Goal: Complete application form

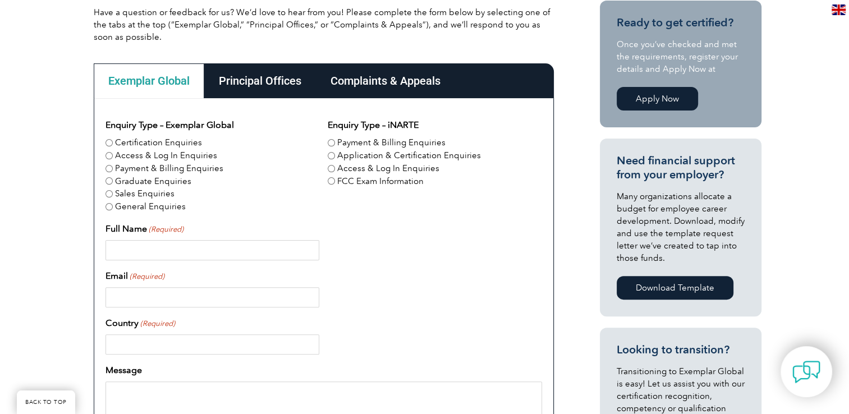
scroll to position [280, 0]
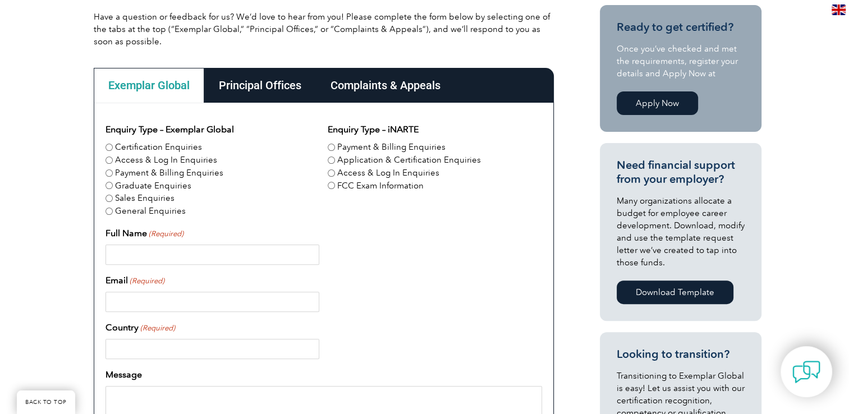
click at [107, 212] on input "General Enquiries" at bounding box center [108, 211] width 7 height 7
radio input "true"
click at [139, 253] on input "Full Name (Required)" at bounding box center [212, 255] width 214 height 20
type input "RAJAB NISHA"
type input "[EMAIL_ADDRESS][DOMAIN_NAME]"
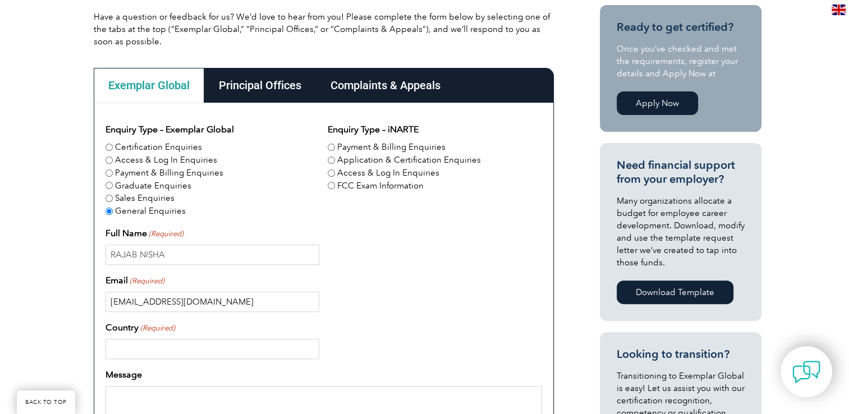
type input "[GEOGRAPHIC_DATA]"
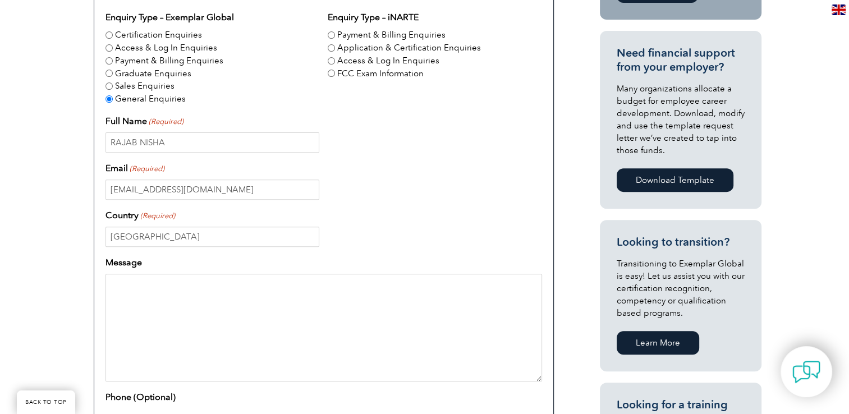
click at [133, 289] on textarea "Message" at bounding box center [323, 328] width 436 height 108
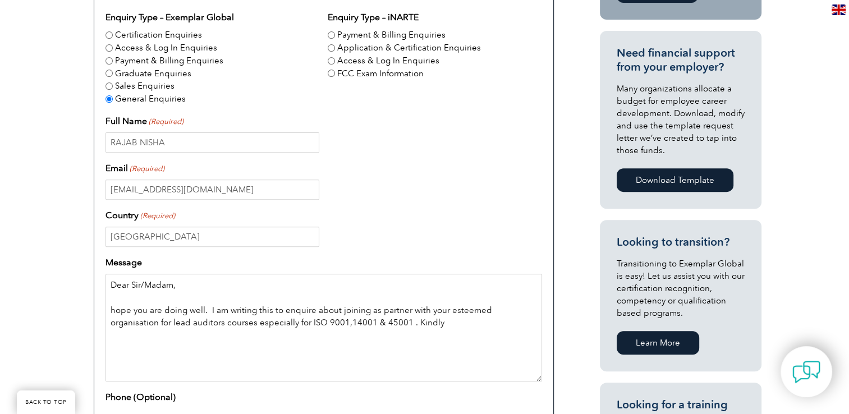
drag, startPoint x: 504, startPoint y: 311, endPoint x: 506, endPoint y: 335, distance: 23.7
click at [506, 335] on textarea "Dear Sir/Madam, hope you are doing well. I am writing this to enquire about joi…" at bounding box center [323, 328] width 436 height 108
click at [395, 328] on textarea "Dear Sir/Madam, hope you are doing well. I am writing this to enquire about joi…" at bounding box center [323, 328] width 436 height 108
click at [404, 321] on textarea "Dear Sir/Madam, hope you are doing well. I am writing this to enquire about joi…" at bounding box center [323, 328] width 436 height 108
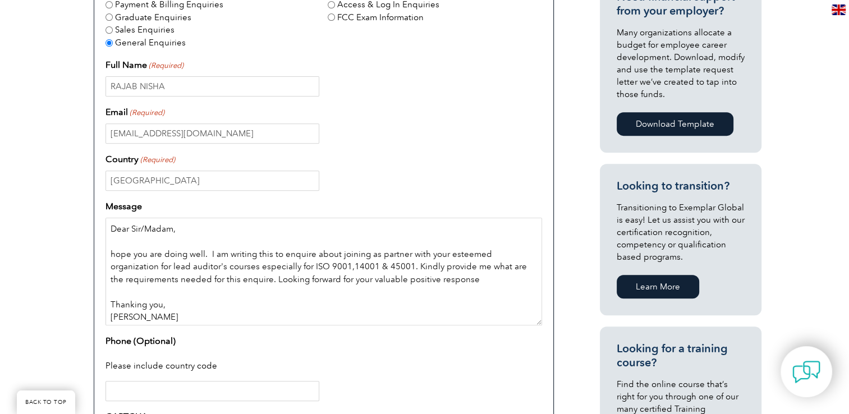
scroll to position [10, 0]
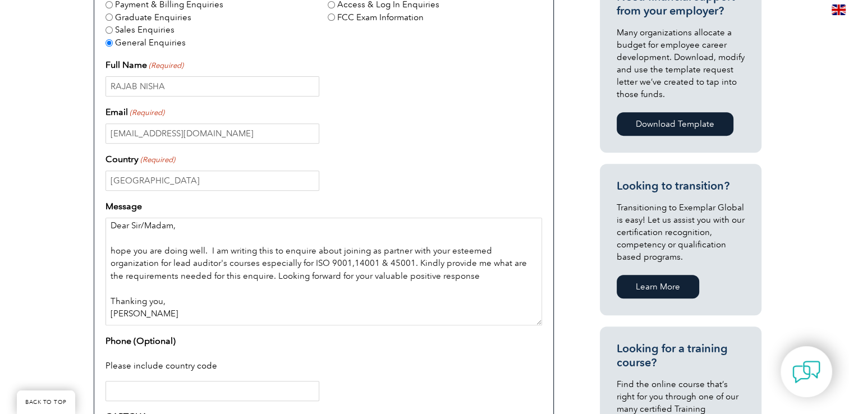
paste textarea "Mrs.Rajab Nisha Diyar Building,2nd Floor, King Fahad Branch Road, Al Baghdadia …"
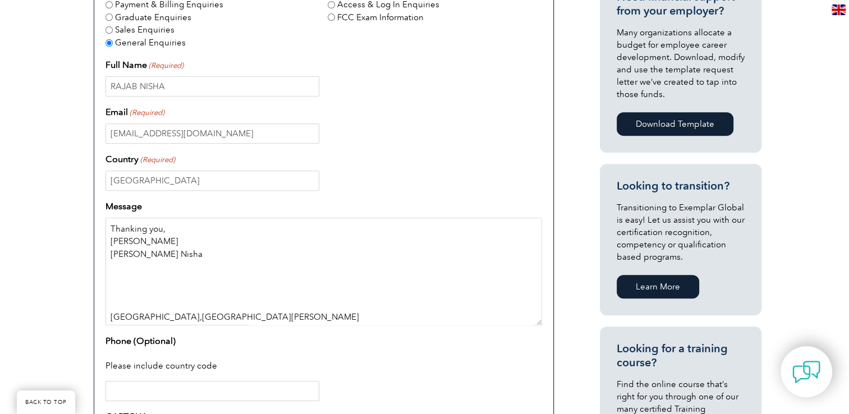
scroll to position [56, 0]
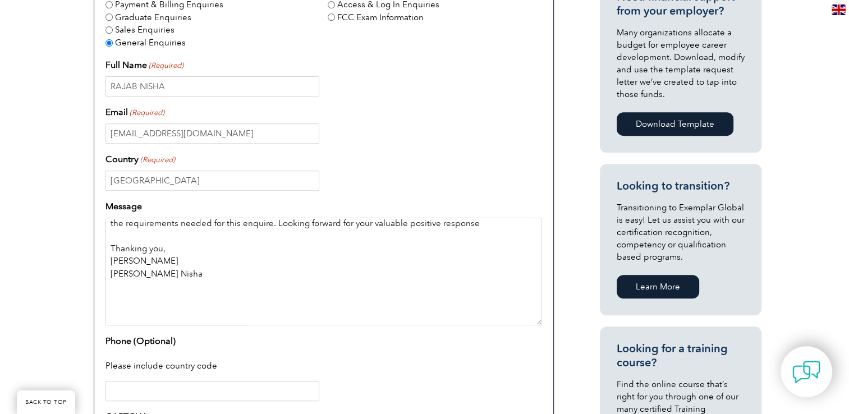
click at [143, 300] on textarea "Dear Sir/Madam, hope you are doing well. I am writing this to enquire about joi…" at bounding box center [323, 272] width 436 height 108
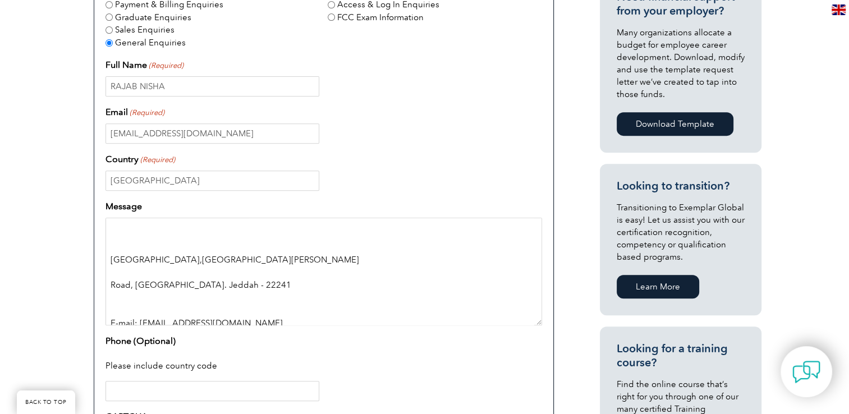
scroll to position [141, 0]
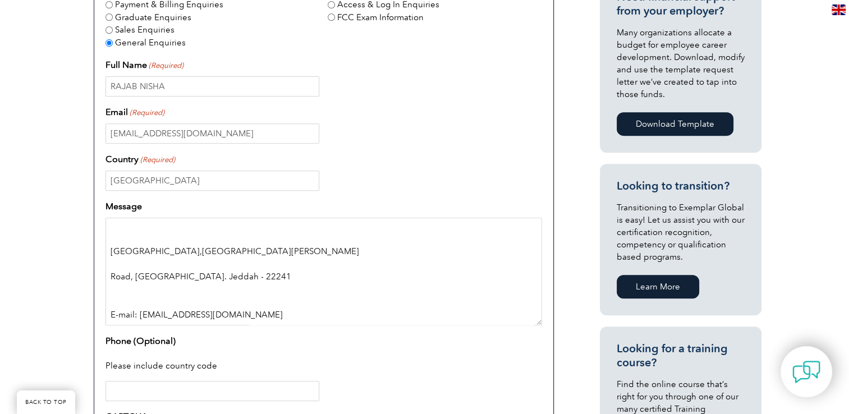
click at [115, 245] on textarea "Dear Sir/Madam, hope you are doing well. I am writing this to enquire about joi…" at bounding box center [323, 272] width 436 height 108
click at [113, 237] on textarea "Dear Sir/Madam, hope you are doing well. I am writing this to enquire about joi…" at bounding box center [323, 272] width 436 height 108
click at [112, 266] on textarea "Dear Sir/Madam, hope you are doing well. I am writing this to enquire about joi…" at bounding box center [323, 272] width 436 height 108
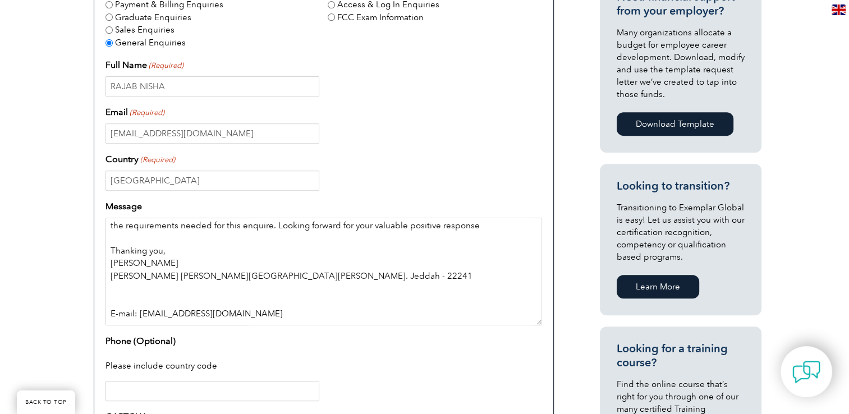
scroll to position [79, 0]
click at [160, 235] on textarea "Dear Sir/Madam, hope you are doing well. I am writing this to enquire about joi…" at bounding box center [323, 272] width 436 height 108
click at [179, 248] on textarea "Dear Sir/Madam, hope you are doing well. I am writing this to enquire about joi…" at bounding box center [323, 272] width 436 height 108
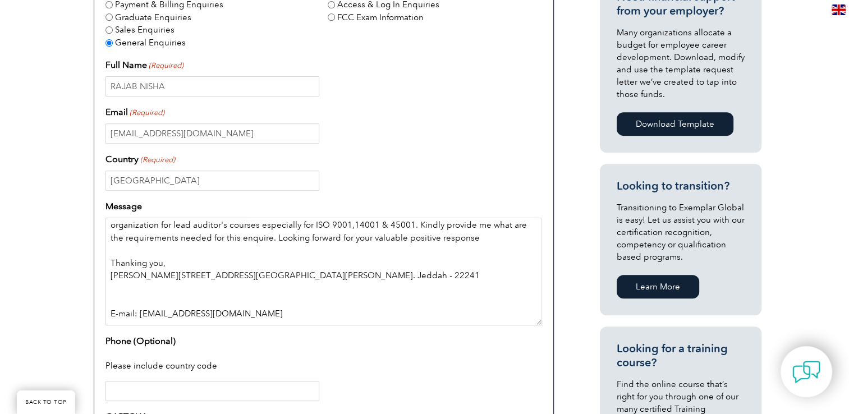
scroll to position [66, 0]
click at [129, 304] on textarea "Dear Sir/Madam, hope you are doing well. I am writing this to enquire about joi…" at bounding box center [323, 272] width 436 height 108
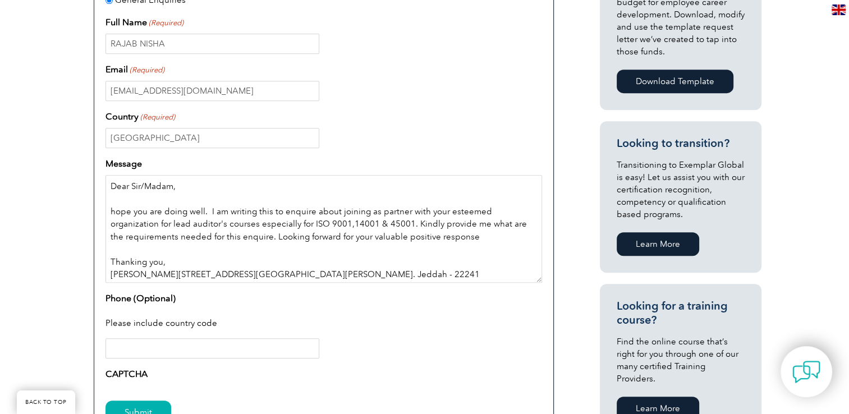
scroll to position [505, 0]
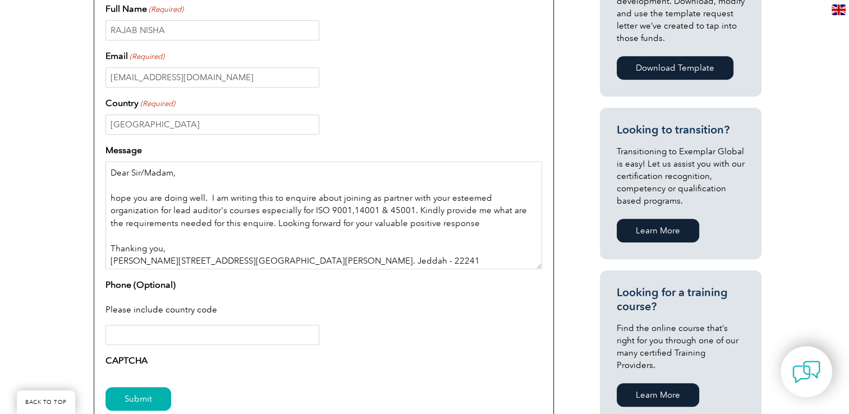
type textarea "Dear Sir/Madam, hope you are doing well. I am writing this to enquire about joi…"
click at [142, 344] on input "Phone (Optional)" at bounding box center [212, 335] width 214 height 20
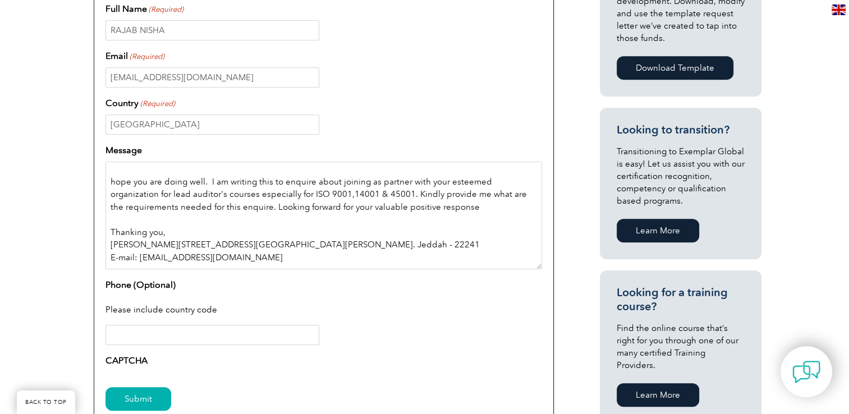
drag, startPoint x: 299, startPoint y: 246, endPoint x: 335, endPoint y: 251, distance: 36.2
click at [335, 251] on textarea "Dear Sir/Madam, hope you are doing well. I am writing this to enquire about joi…" at bounding box center [323, 216] width 436 height 108
click at [222, 343] on input "Phone (Optional)" at bounding box center [212, 335] width 214 height 20
paste input "22241"
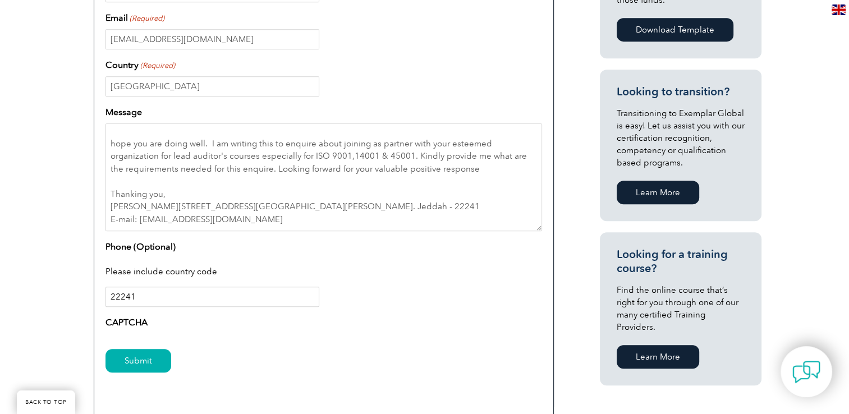
scroll to position [617, 0]
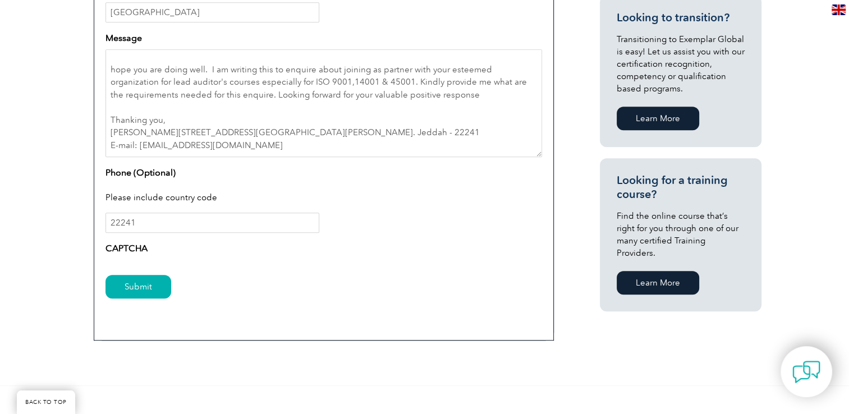
click at [128, 252] on label "CAPTCHA" at bounding box center [126, 248] width 42 height 13
click at [136, 286] on input "Submit" at bounding box center [138, 287] width 66 height 24
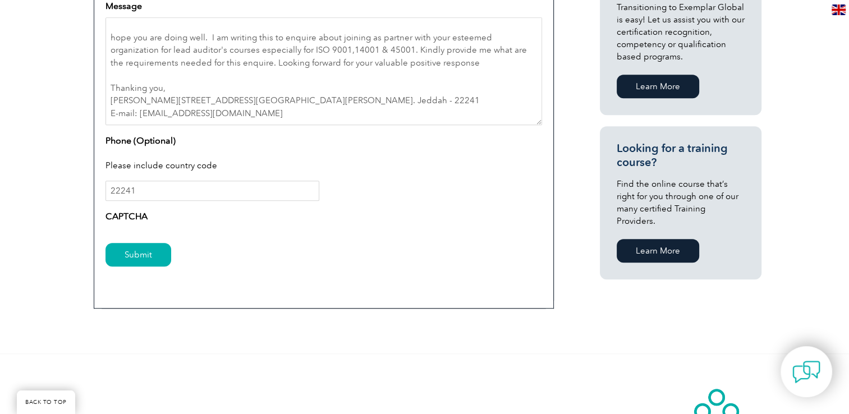
scroll to position [673, 0]
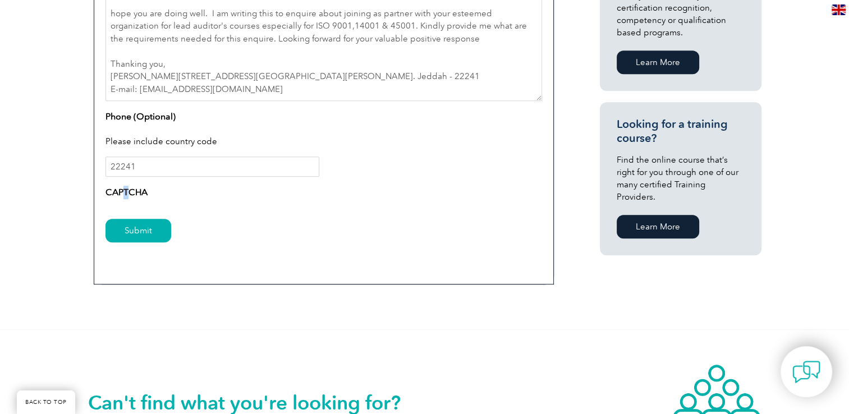
click at [126, 191] on label "CAPTCHA" at bounding box center [126, 192] width 42 height 13
drag, startPoint x: 126, startPoint y: 191, endPoint x: 166, endPoint y: 196, distance: 40.7
click at [166, 196] on div "CAPTCHA" at bounding box center [323, 195] width 436 height 18
click at [125, 230] on input "Submit" at bounding box center [138, 231] width 66 height 24
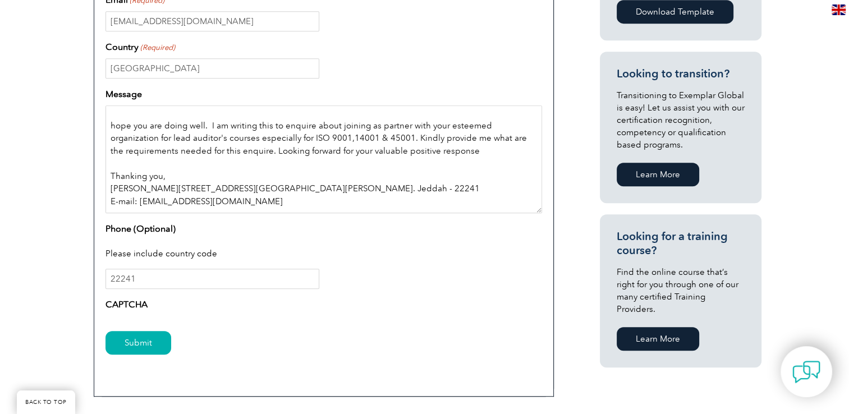
scroll to position [40, 0]
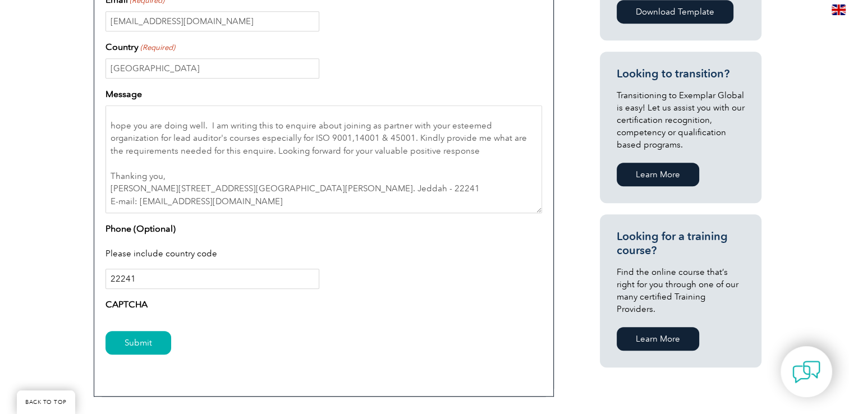
click at [211, 275] on input "22241" at bounding box center [212, 279] width 214 height 20
type input "2"
type input "CAPTCHA"
click at [132, 345] on input "Submit" at bounding box center [138, 343] width 66 height 24
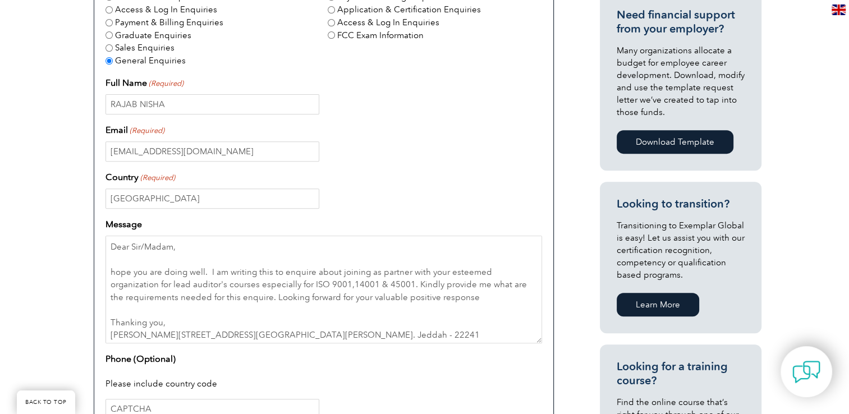
scroll to position [393, 0]
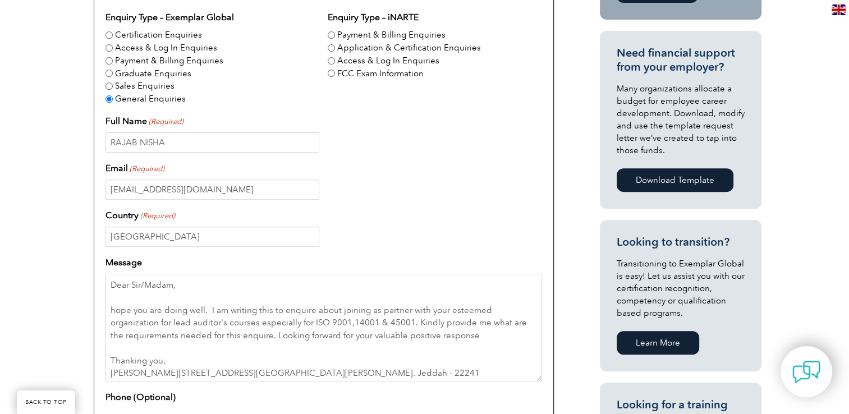
click at [108, 84] on input "Sales Enquiries" at bounding box center [108, 85] width 7 height 7
radio input "true"
click at [110, 71] on input "Graduate Enquiries" at bounding box center [108, 73] width 7 height 7
radio input "true"
click at [111, 58] on input "Payment & Billing Enquiries" at bounding box center [108, 60] width 7 height 7
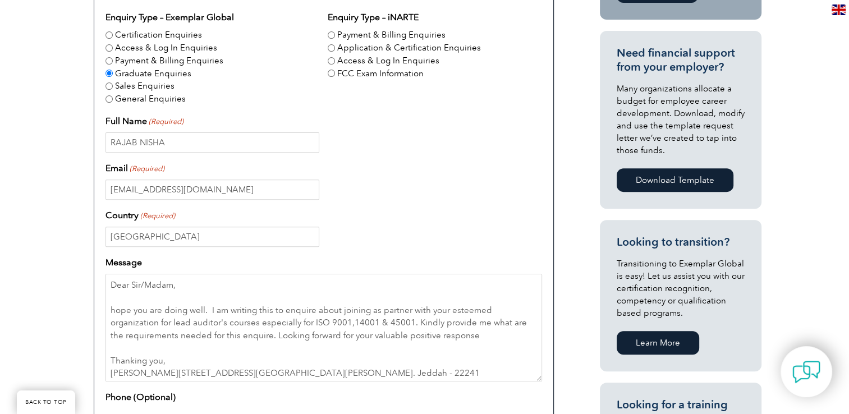
radio input "true"
click at [112, 48] on div "Access & Log In Enquiries" at bounding box center [212, 48] width 214 height 13
click at [112, 100] on div "General Enquiries" at bounding box center [212, 99] width 214 height 13
click at [108, 98] on input "General Enquiries" at bounding box center [108, 98] width 7 height 7
radio input "true"
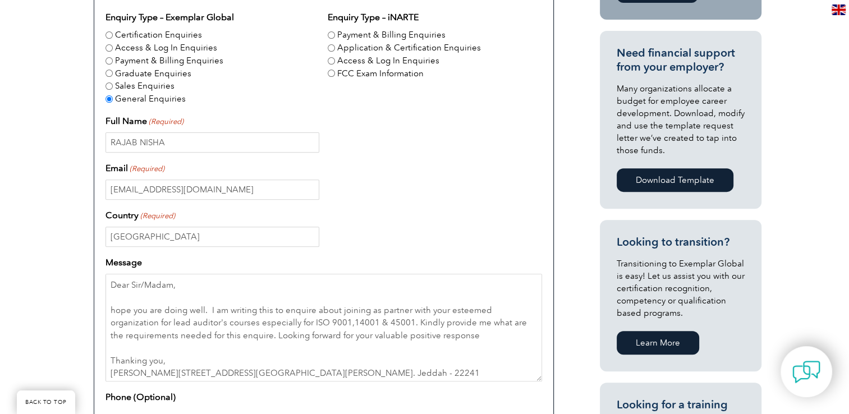
click at [340, 49] on label "Application & Certification Enquiries" at bounding box center [409, 48] width 144 height 13
click at [335, 49] on input "Application & Certification Enquiries" at bounding box center [331, 47] width 7 height 7
radio input "true"
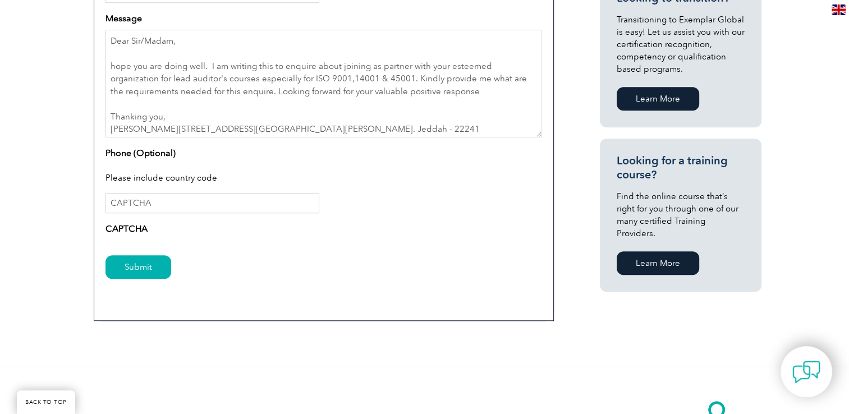
scroll to position [673, 0]
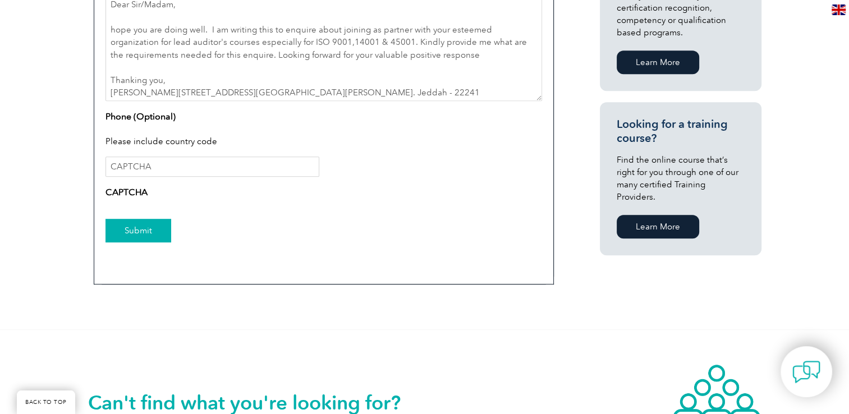
click at [139, 236] on input "Submit" at bounding box center [138, 231] width 66 height 24
click at [128, 225] on input "Submit" at bounding box center [138, 231] width 66 height 24
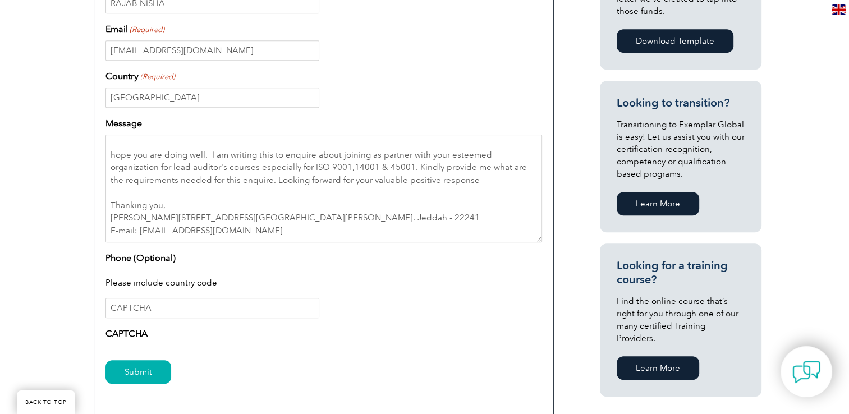
scroll to position [561, 0]
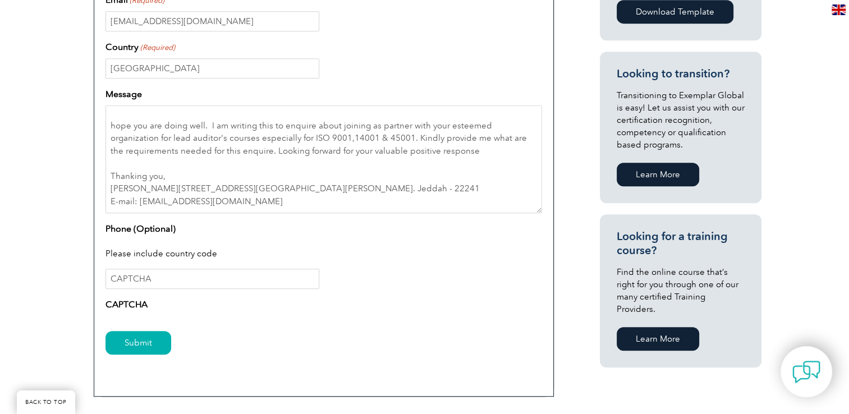
click at [141, 248] on div "Please include country code" at bounding box center [323, 254] width 436 height 29
click at [164, 282] on input "CAPTCHA" at bounding box center [212, 279] width 214 height 20
click at [134, 303] on label "CAPTCHA" at bounding box center [126, 304] width 42 height 13
click at [131, 308] on label "CAPTCHA" at bounding box center [126, 304] width 42 height 13
click at [153, 270] on input "CAPTCHA" at bounding box center [212, 279] width 214 height 20
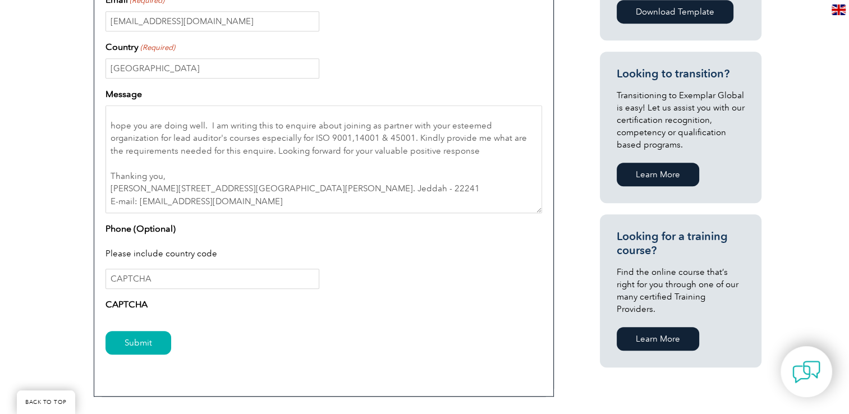
click at [122, 318] on form "Enquiry Type – Exemplar Global Certification Enquiries Access & Log In Enquirie…" at bounding box center [323, 105] width 436 height 526
click at [123, 320] on div "Submit" at bounding box center [323, 343] width 436 height 49
click at [156, 280] on input "CAPTCHA" at bounding box center [212, 279] width 214 height 20
type input "C"
click at [139, 342] on input "Submit" at bounding box center [138, 343] width 66 height 24
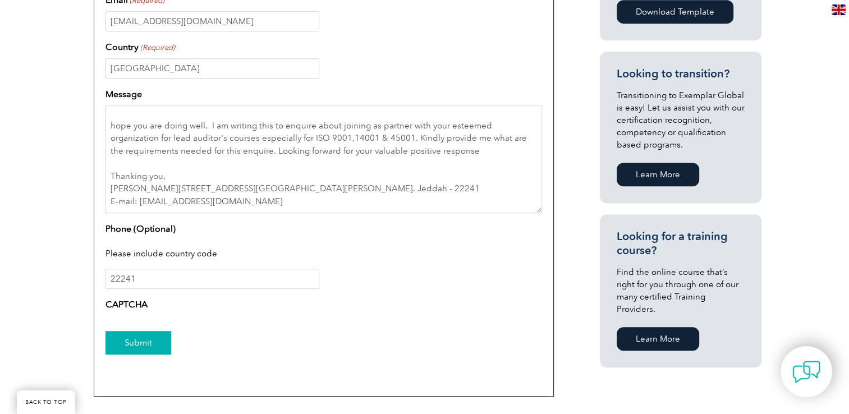
click at [141, 342] on input "Submit" at bounding box center [138, 343] width 66 height 24
click at [149, 283] on input "22241" at bounding box center [212, 279] width 214 height 20
type input "2"
click at [132, 347] on input "Submit" at bounding box center [138, 343] width 66 height 24
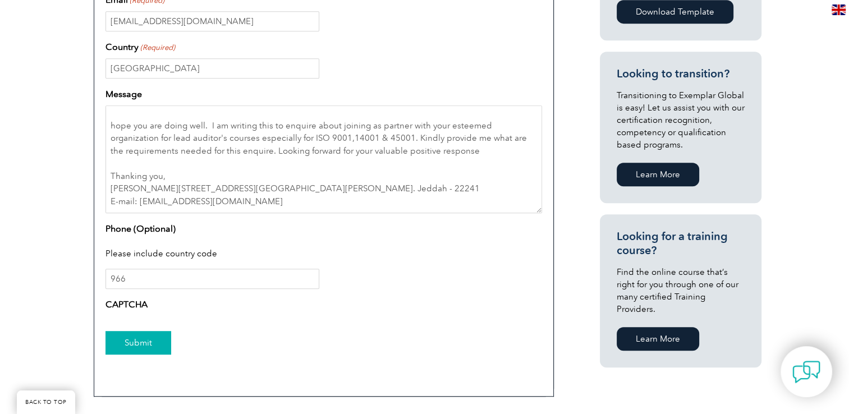
click at [133, 343] on input "Submit" at bounding box center [138, 343] width 66 height 24
click at [140, 280] on input "966" at bounding box center [212, 279] width 214 height 20
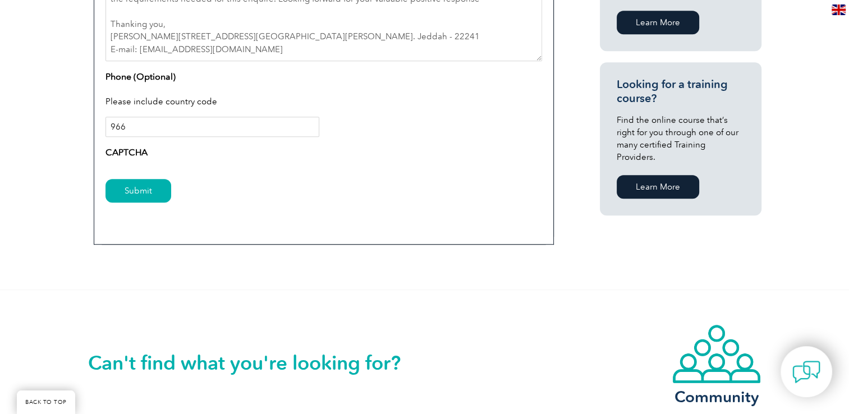
scroll to position [729, 0]
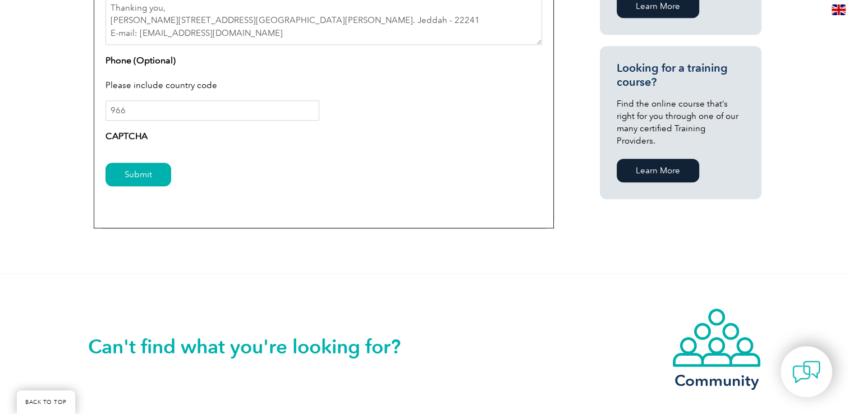
click at [125, 136] on label "CAPTCHA" at bounding box center [126, 136] width 42 height 13
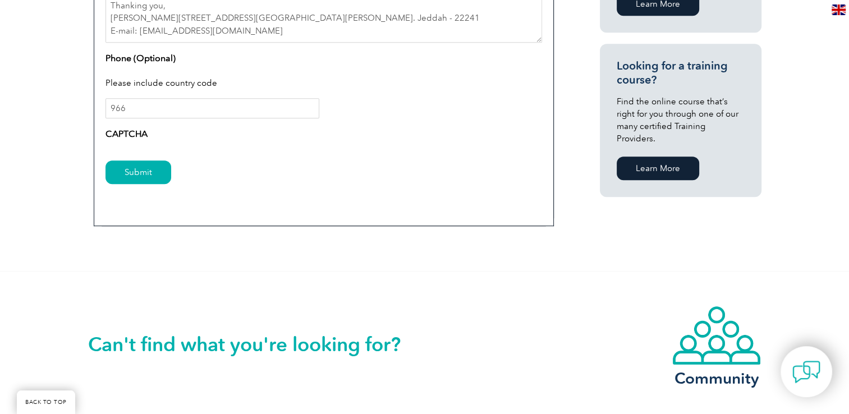
scroll to position [673, 0]
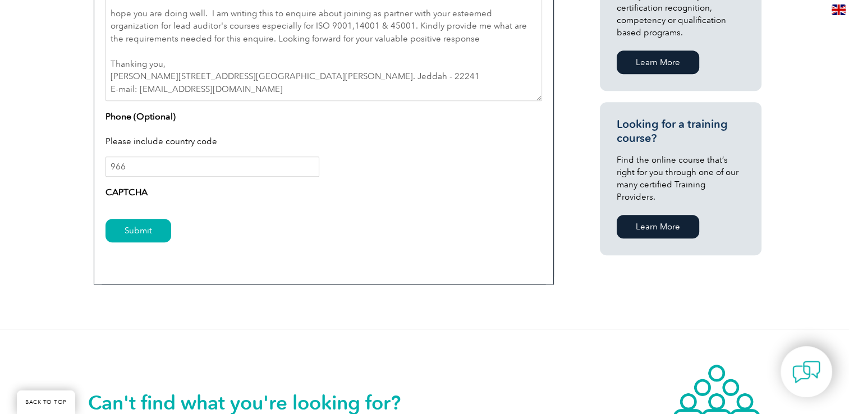
click at [126, 188] on label "CAPTCHA" at bounding box center [126, 192] width 42 height 13
click at [128, 166] on input "966" at bounding box center [212, 166] width 214 height 20
type input "9"
click at [105, 219] on input "Submit" at bounding box center [138, 231] width 66 height 24
click at [127, 233] on input "Submit" at bounding box center [138, 231] width 66 height 24
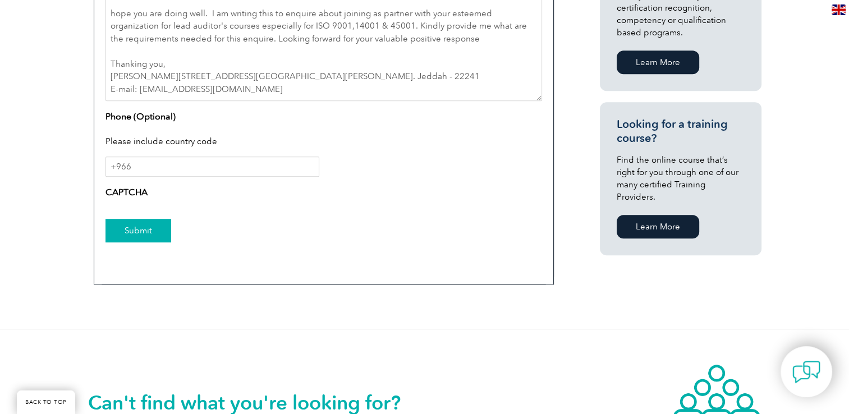
click at [130, 232] on input "Submit" at bounding box center [138, 231] width 66 height 24
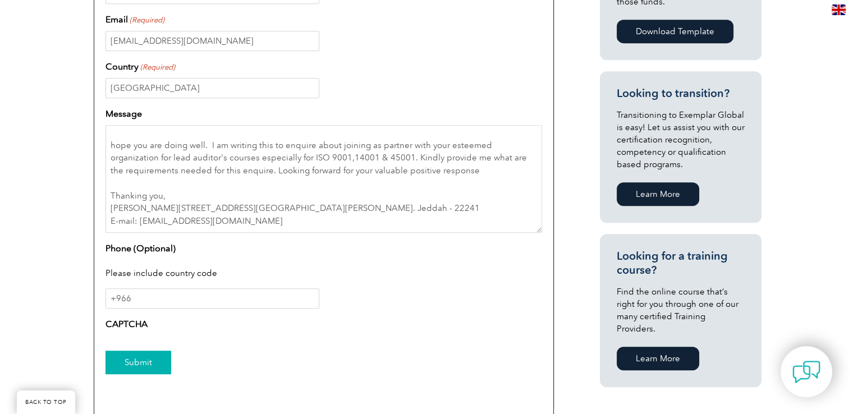
scroll to position [561, 0]
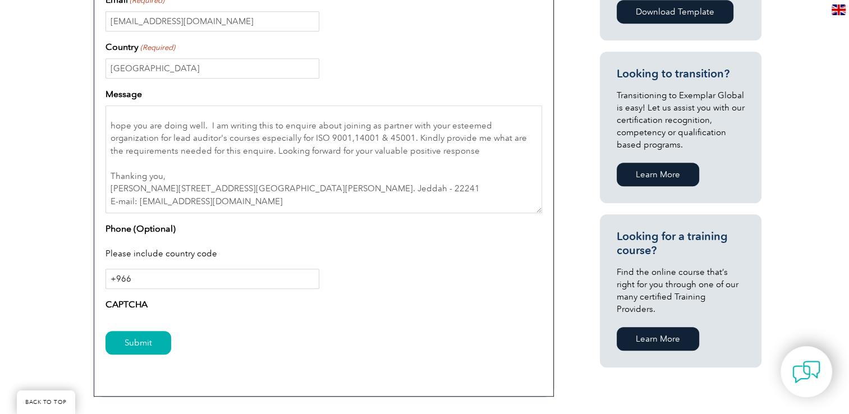
click at [151, 279] on input "+966" at bounding box center [212, 279] width 214 height 20
drag, startPoint x: 137, startPoint y: 283, endPoint x: 86, endPoint y: 284, distance: 51.1
click at [86, 284] on div "Have a question or feedback for us? We’d love to hear from you! Please complete…" at bounding box center [424, 66] width 849 height 750
paste input "511071585"
type input "+966511071585"
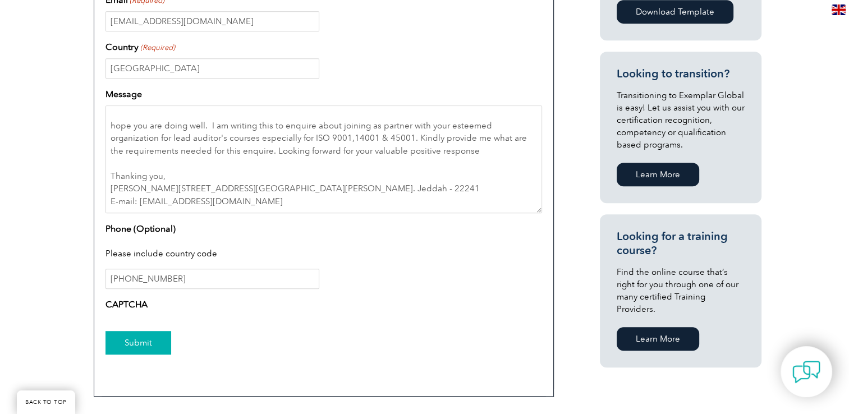
click at [139, 339] on input "Submit" at bounding box center [138, 343] width 66 height 24
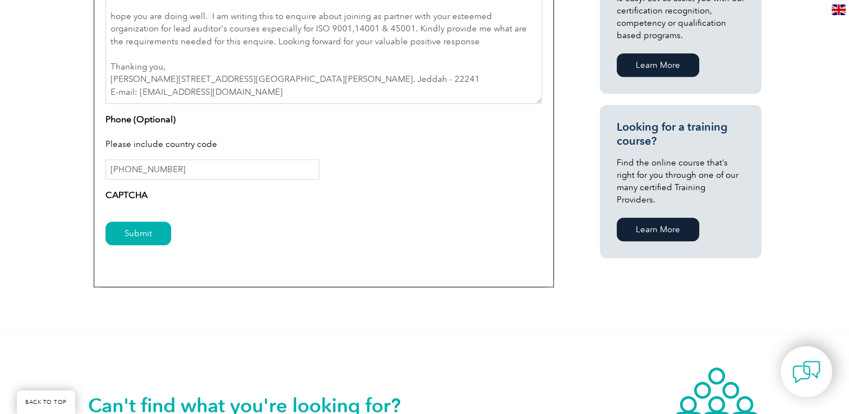
scroll to position [673, 0]
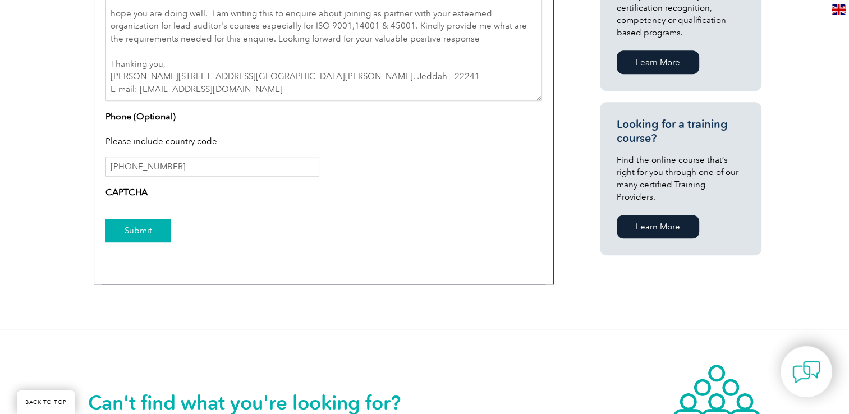
click at [136, 231] on input "Submit" at bounding box center [138, 231] width 66 height 24
click at [132, 232] on input "Submit" at bounding box center [138, 231] width 66 height 24
click at [139, 190] on label "CAPTCHA" at bounding box center [126, 192] width 42 height 13
click at [138, 228] on input "Submit" at bounding box center [138, 231] width 66 height 24
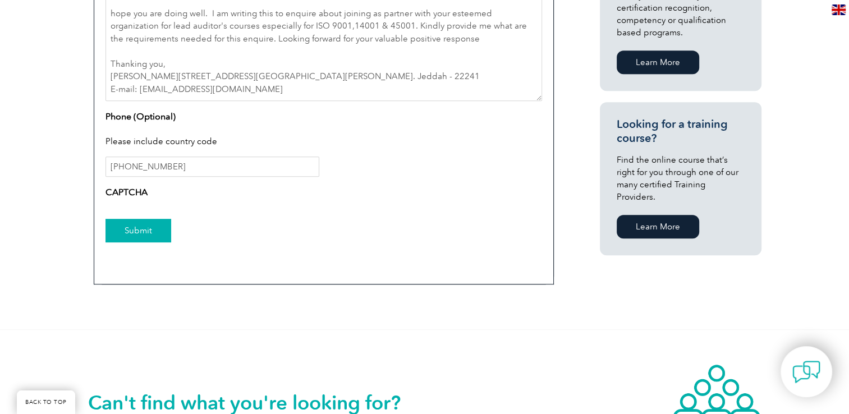
click at [138, 228] on input "Submit" at bounding box center [138, 231] width 66 height 24
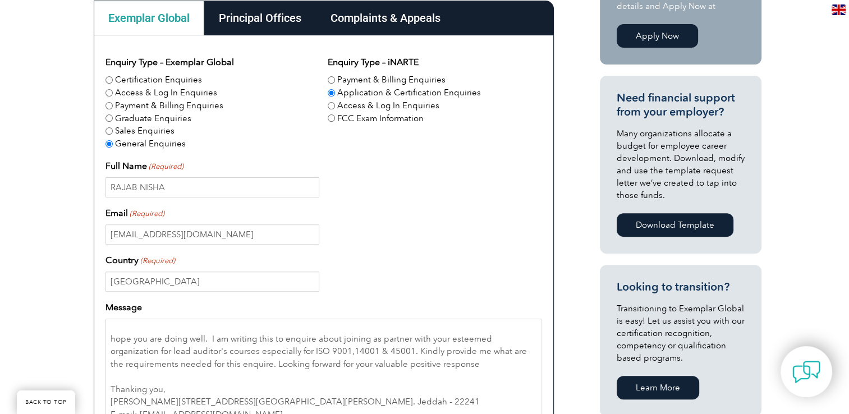
scroll to position [337, 0]
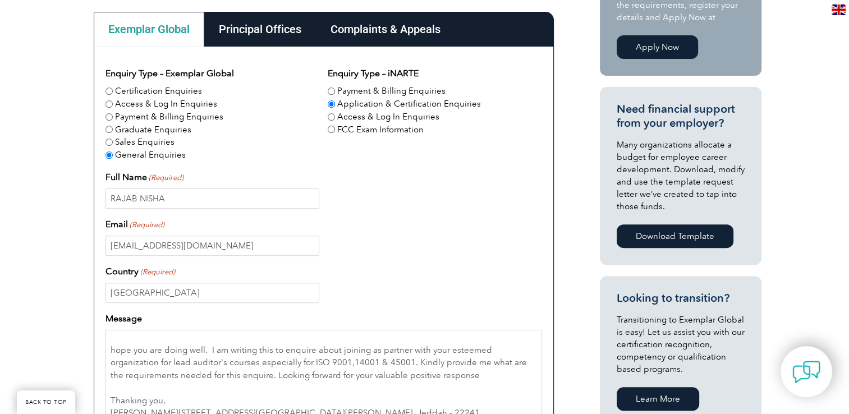
click at [333, 127] on input "FCC Exam Information" at bounding box center [331, 129] width 7 height 7
radio input "true"
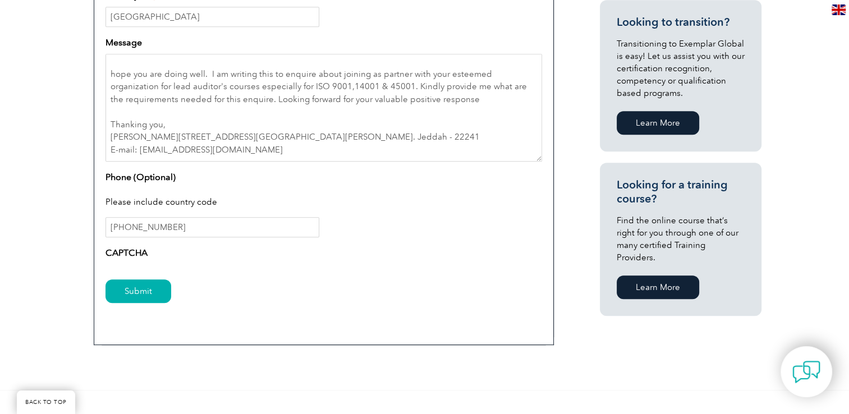
scroll to position [617, 0]
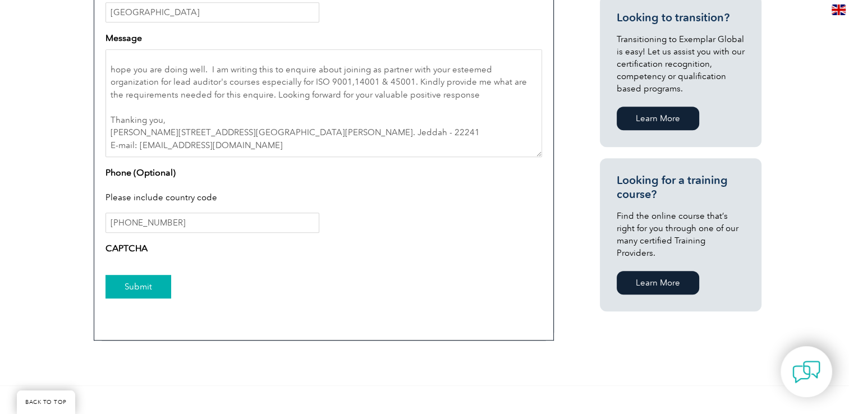
click at [125, 282] on input "Submit" at bounding box center [138, 287] width 66 height 24
click at [125, 284] on input "Submit" at bounding box center [138, 287] width 66 height 24
click at [140, 285] on input "Submit" at bounding box center [138, 287] width 66 height 24
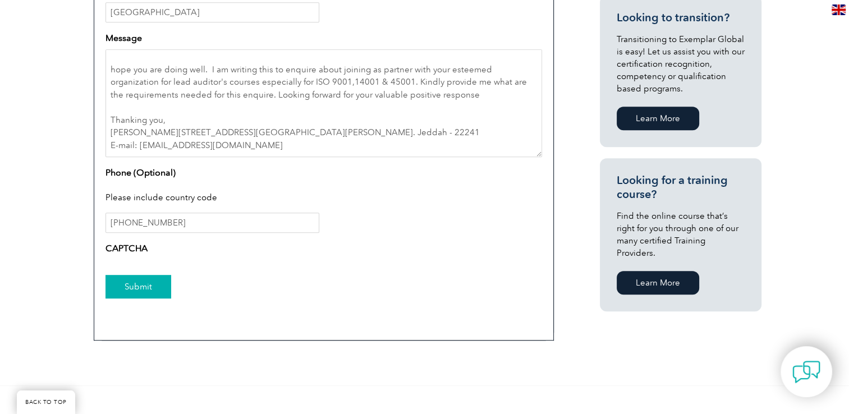
click at [140, 285] on input "Submit" at bounding box center [138, 287] width 66 height 24
click at [141, 283] on input "Submit" at bounding box center [138, 287] width 66 height 24
click at [141, 282] on input "Submit" at bounding box center [138, 287] width 66 height 24
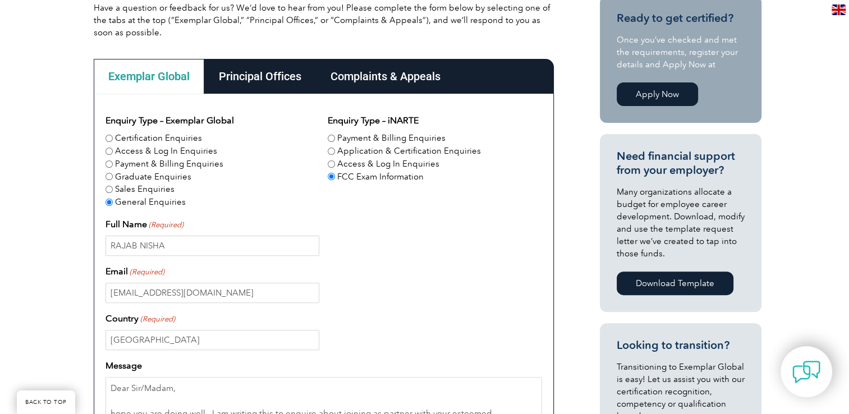
scroll to position [280, 0]
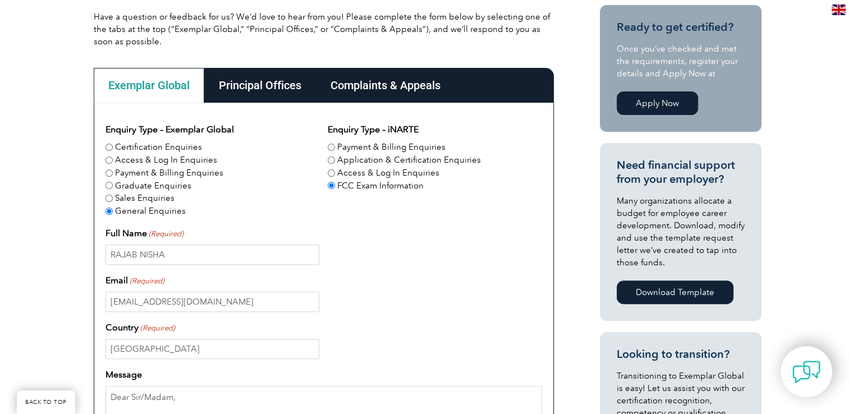
click at [139, 144] on label "Certification Enquiries" at bounding box center [158, 147] width 87 height 13
click at [113, 144] on input "Certification Enquiries" at bounding box center [108, 147] width 7 height 7
radio input "true"
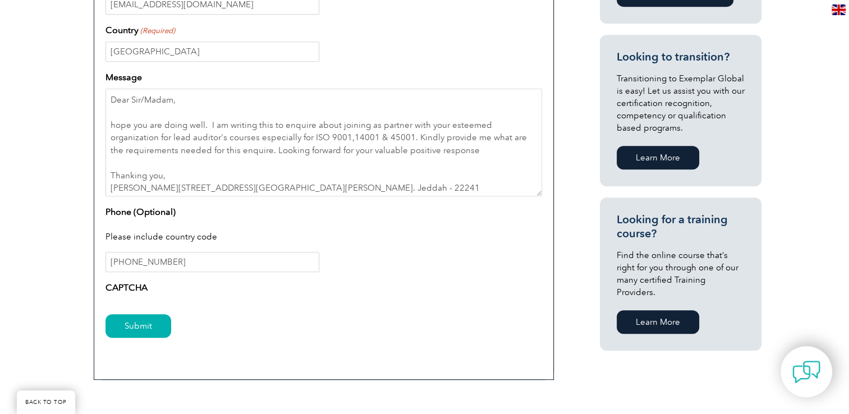
scroll to position [785, 0]
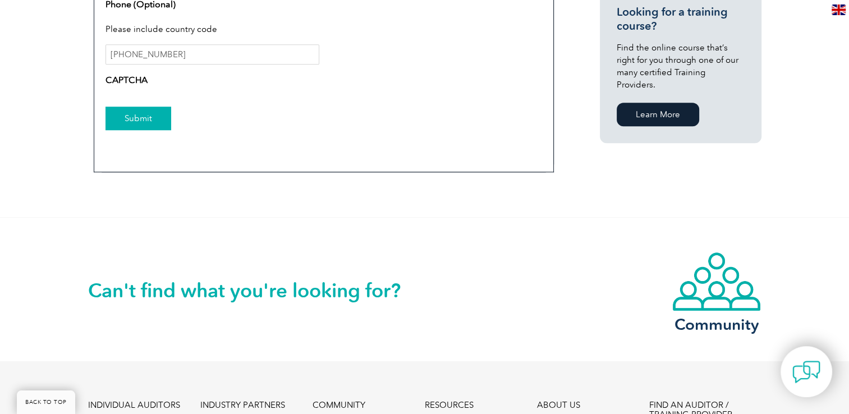
click at [129, 117] on input "Submit" at bounding box center [138, 119] width 66 height 24
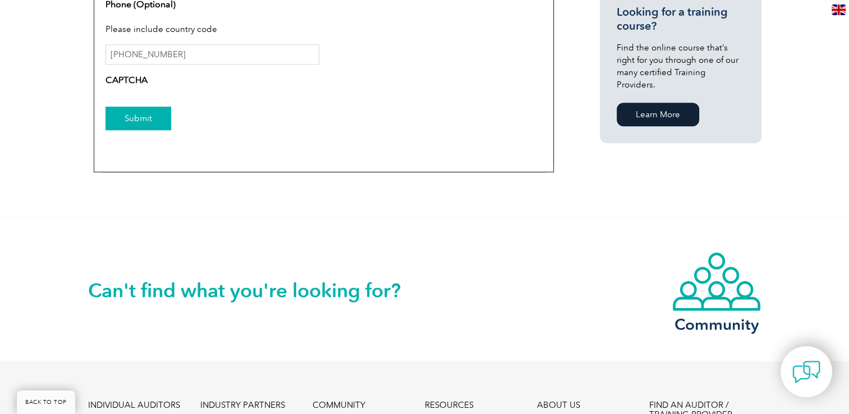
click at [129, 117] on input "Submit" at bounding box center [138, 119] width 66 height 24
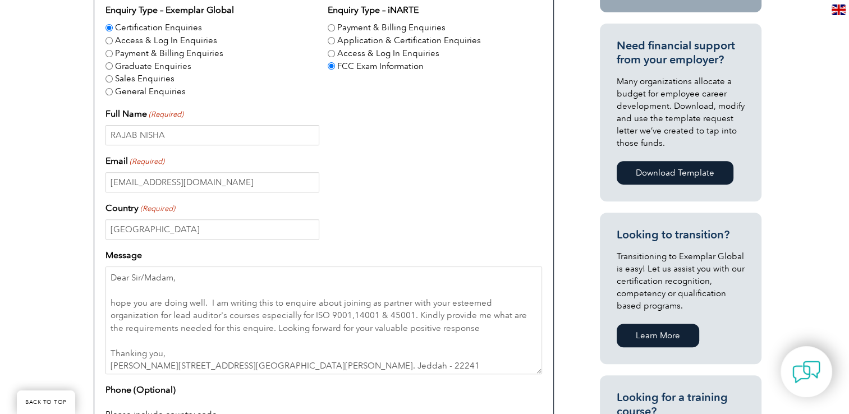
scroll to position [393, 0]
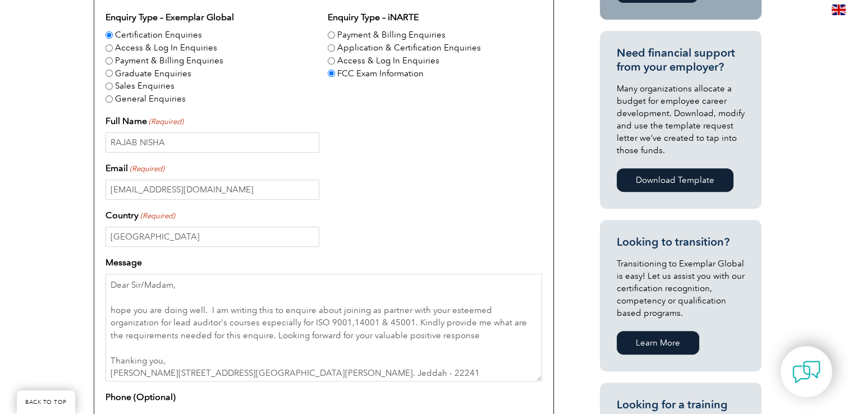
click at [142, 88] on label "Sales Enquiries" at bounding box center [144, 86] width 59 height 13
click at [113, 88] on input "Sales Enquiries" at bounding box center [108, 85] width 7 height 7
radio input "true"
click at [132, 100] on label "General Enquiries" at bounding box center [150, 99] width 71 height 13
click at [113, 100] on input "General Enquiries" at bounding box center [108, 98] width 7 height 7
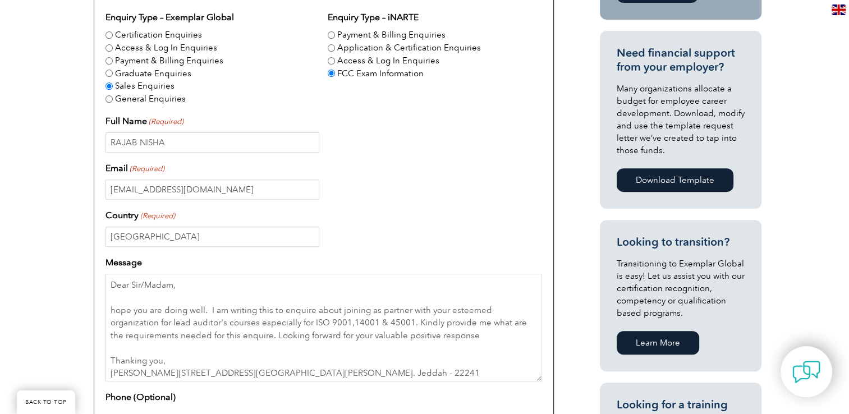
radio input "true"
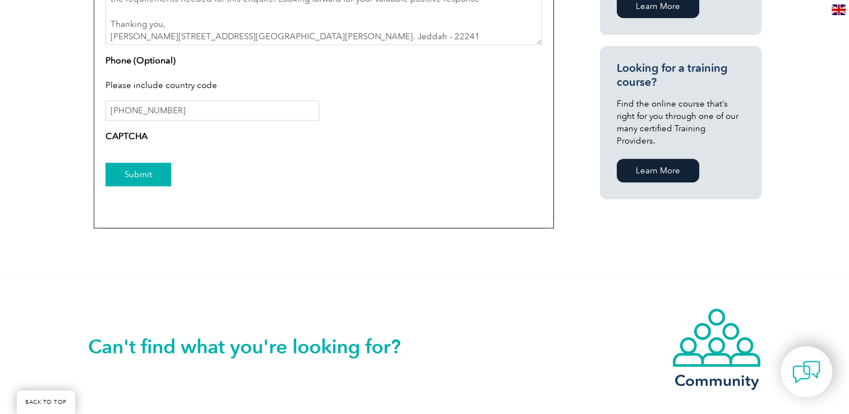
click at [130, 183] on input "Submit" at bounding box center [138, 175] width 66 height 24
click at [131, 174] on input "Submit" at bounding box center [138, 175] width 66 height 24
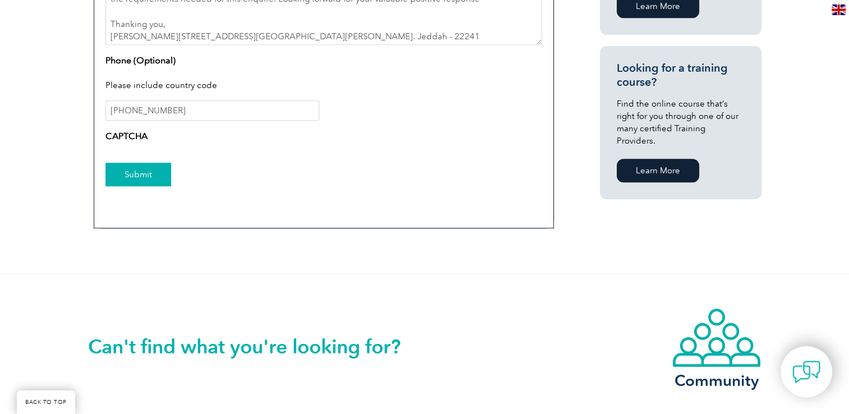
click at [133, 174] on input "Submit" at bounding box center [138, 175] width 66 height 24
click at [133, 173] on input "Submit" at bounding box center [138, 175] width 66 height 24
click at [133, 172] on input "Submit" at bounding box center [138, 175] width 66 height 24
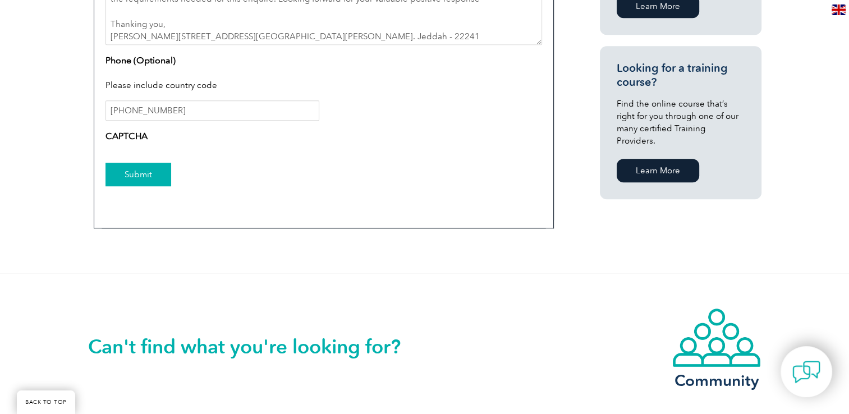
click at [133, 172] on input "Submit" at bounding box center [138, 175] width 66 height 24
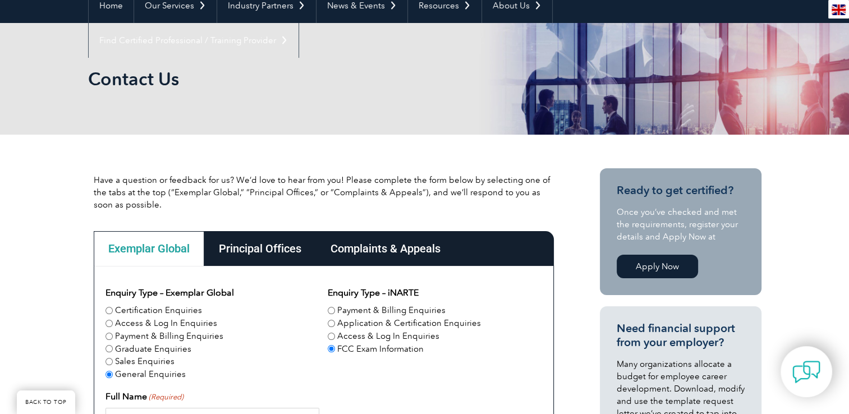
scroll to position [112, 0]
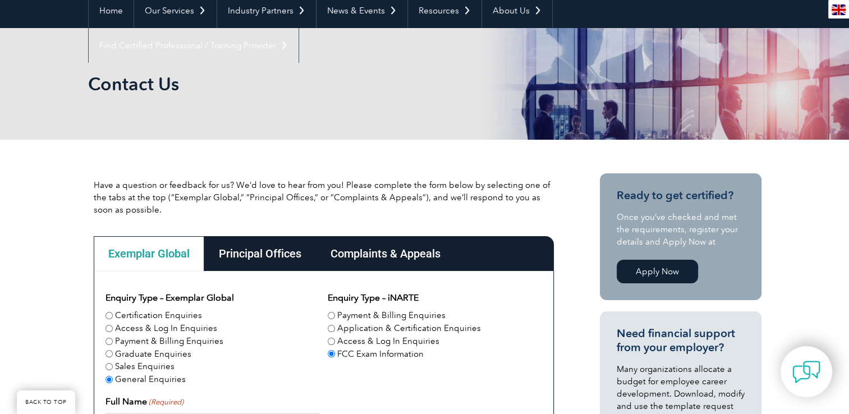
click at [267, 252] on div "Principal Offices" at bounding box center [260, 253] width 112 height 35
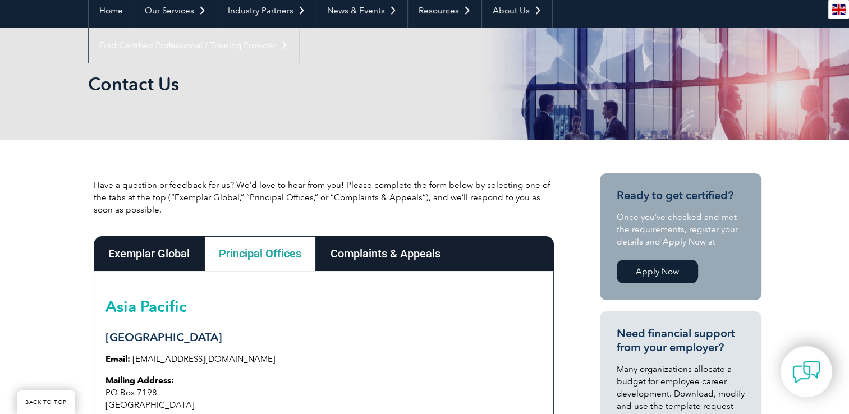
click at [380, 250] on div "Complaints & Appeals" at bounding box center [385, 253] width 139 height 35
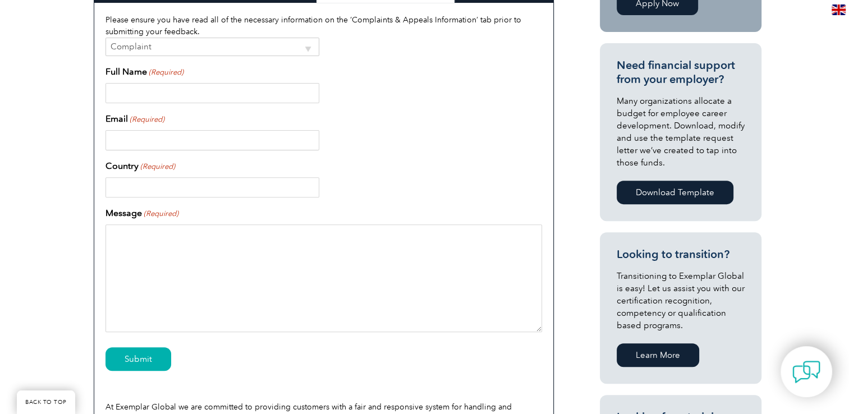
scroll to position [168, 0]
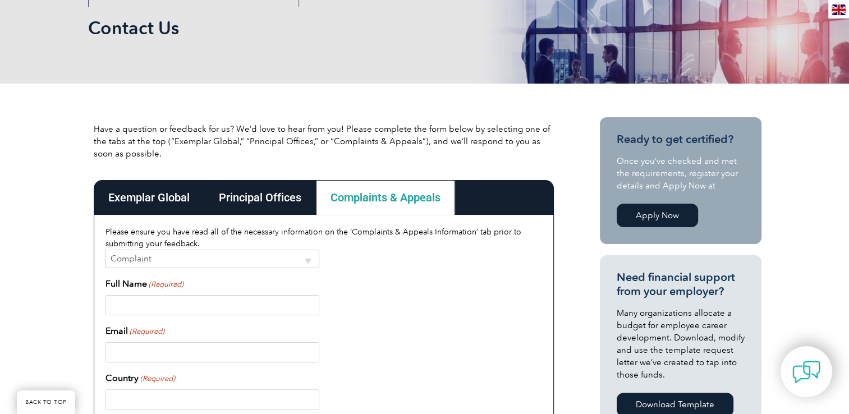
click at [127, 196] on div "Exemplar Global" at bounding box center [149, 197] width 110 height 35
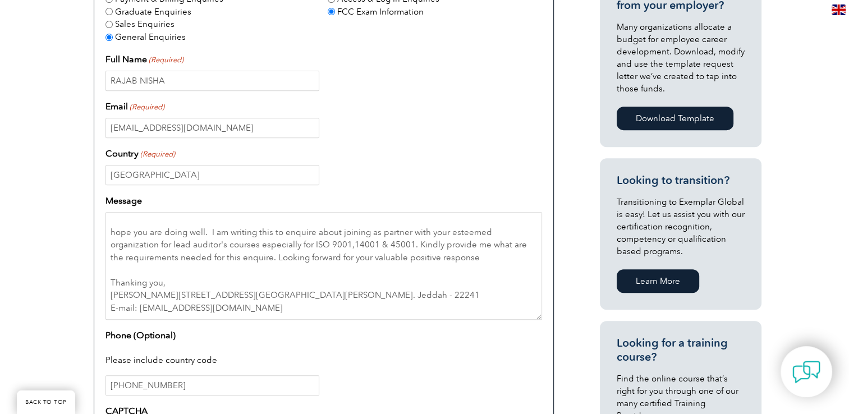
scroll to position [673, 0]
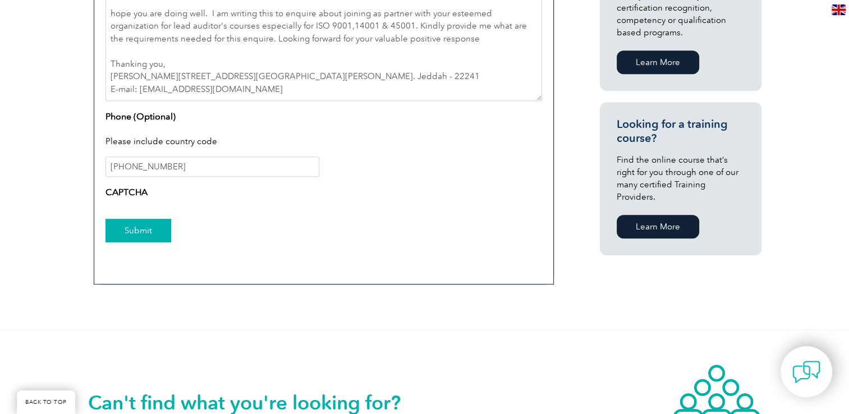
click at [135, 231] on input "Submit" at bounding box center [138, 231] width 66 height 24
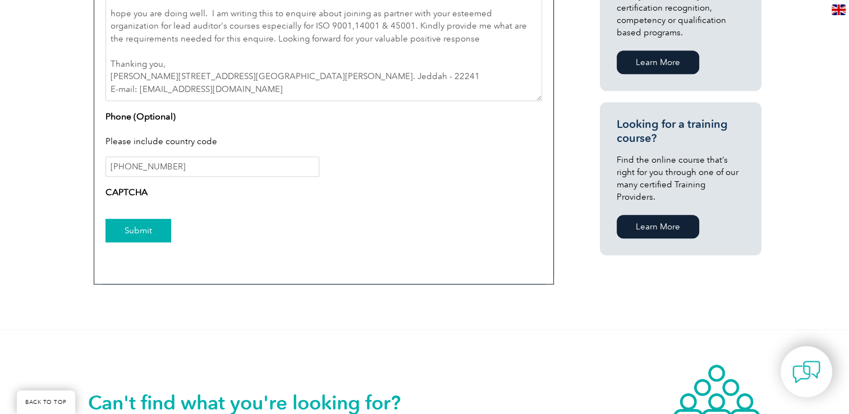
click at [135, 231] on input "Submit" at bounding box center [138, 231] width 66 height 24
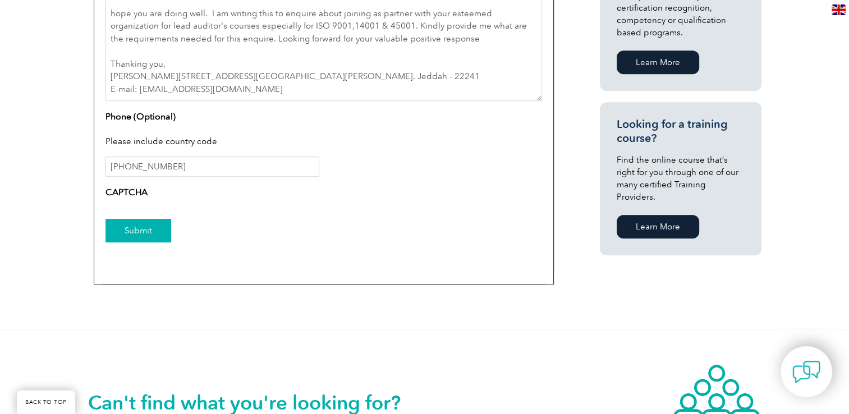
click at [141, 228] on input "Submit" at bounding box center [138, 231] width 66 height 24
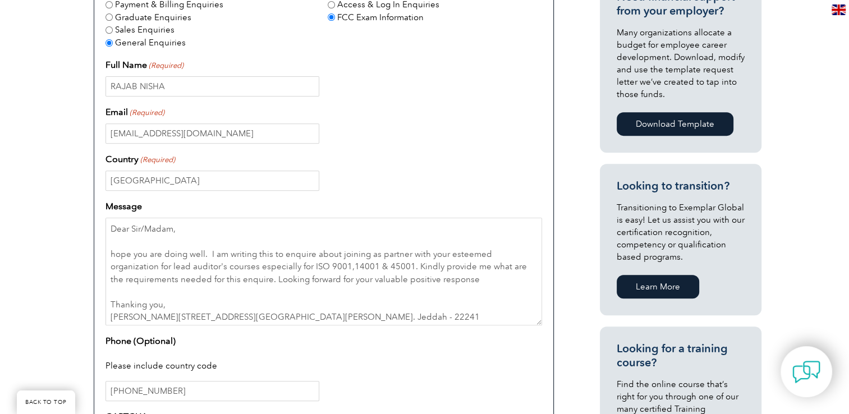
scroll to position [224, 0]
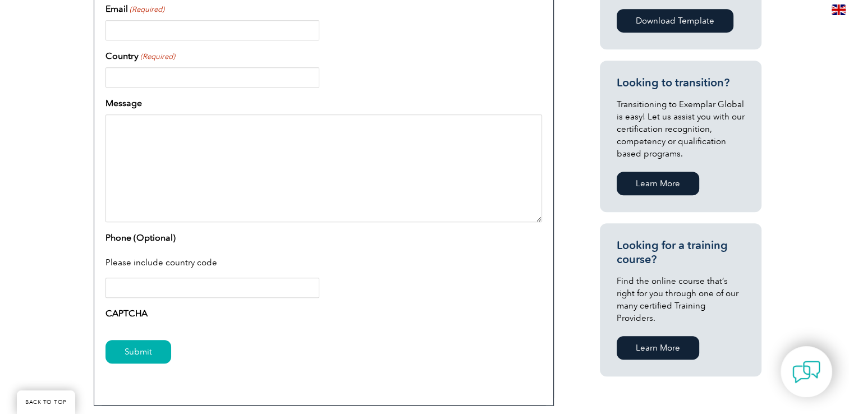
scroll to position [617, 0]
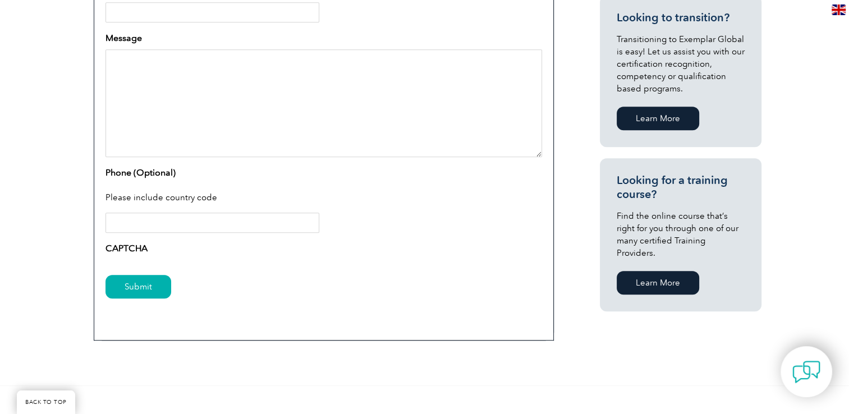
click at [160, 225] on input "Phone (Optional)" at bounding box center [212, 223] width 214 height 20
click at [372, 261] on form "Enquiry Type – Exemplar Global Certification Enquiries Access & Log In Enquirie…" at bounding box center [323, 49] width 436 height 526
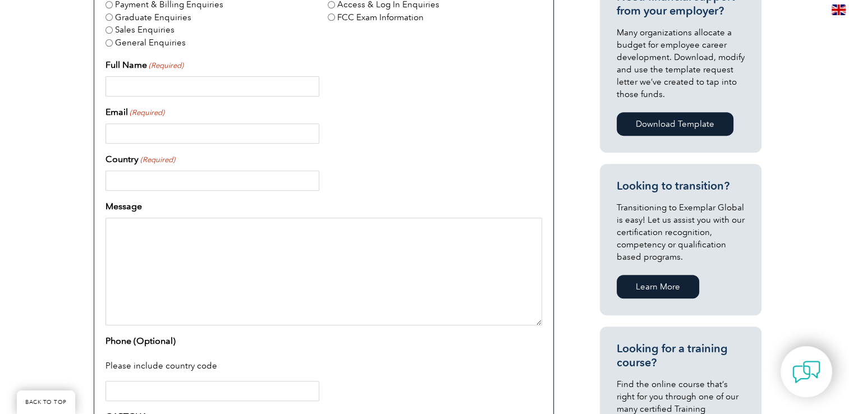
scroll to position [337, 0]
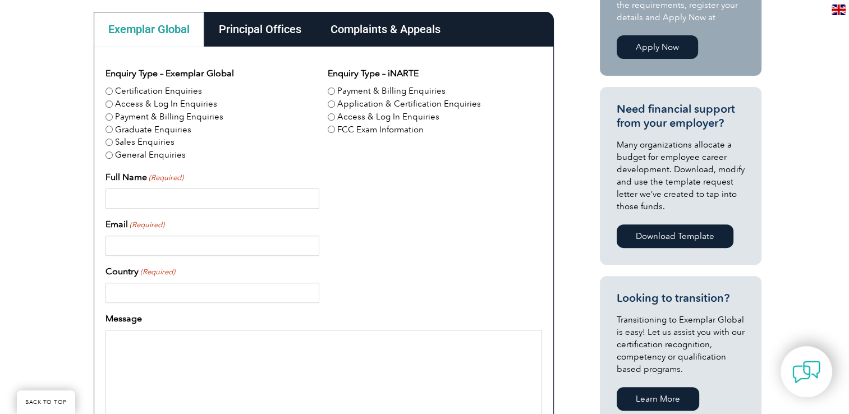
click at [135, 186] on div "Full Name (Required)" at bounding box center [323, 190] width 436 height 38
click at [128, 197] on input "Full Name (Required)" at bounding box center [212, 198] width 214 height 20
type input "RAJAB NISHA"
type input "info@hhhtrading.in"
type input "Saudi Arabia"
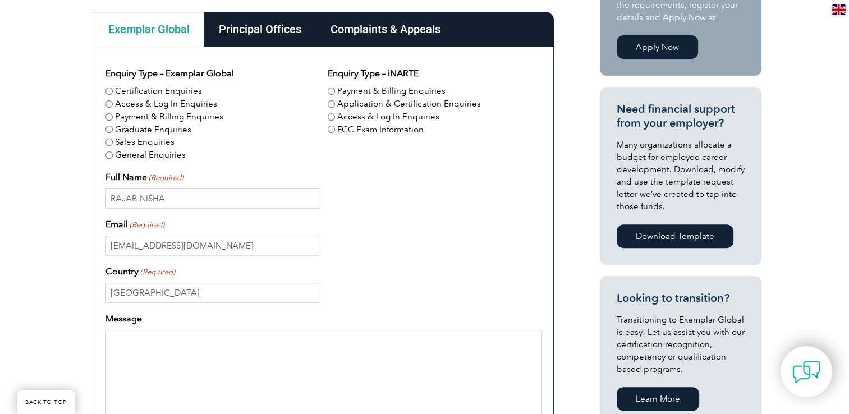
click at [110, 156] on input "General Enquiries" at bounding box center [108, 154] width 7 height 7
radio input "true"
click at [337, 108] on label "Application & Certification Enquiries" at bounding box center [409, 104] width 144 height 13
click at [335, 108] on input "Application & Certification Enquiries" at bounding box center [331, 103] width 7 height 7
radio input "true"
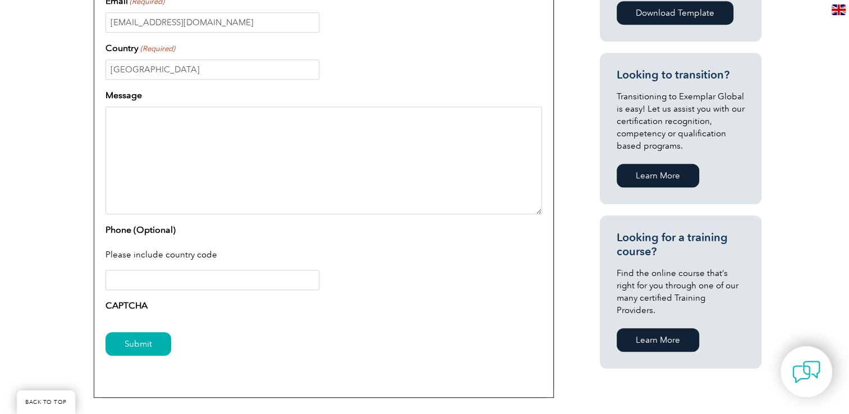
scroll to position [561, 0]
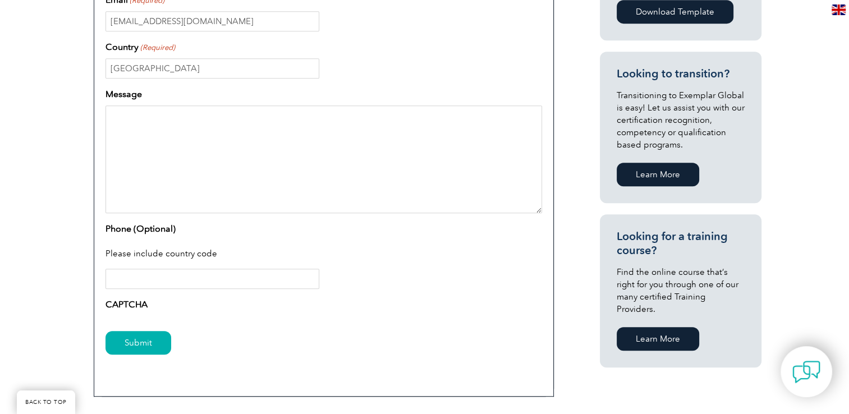
click at [123, 278] on input "Phone (Optional)" at bounding box center [212, 279] width 214 height 20
click at [367, 284] on div at bounding box center [323, 279] width 436 height 20
click at [165, 142] on textarea "Message" at bounding box center [323, 159] width 436 height 108
type textarea "D"
type textarea "Dear"
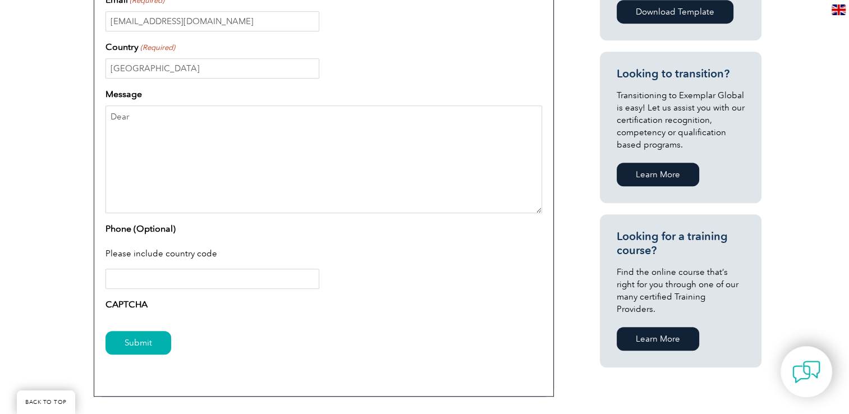
click at [199, 282] on input "Phone (Optional)" at bounding box center [212, 279] width 214 height 20
paste input "+966511071585"
type input "+966511071585"
click at [210, 316] on form "Enquiry Type – Exemplar Global Certification Enquiries Access & Log In Enquirie…" at bounding box center [323, 105] width 436 height 526
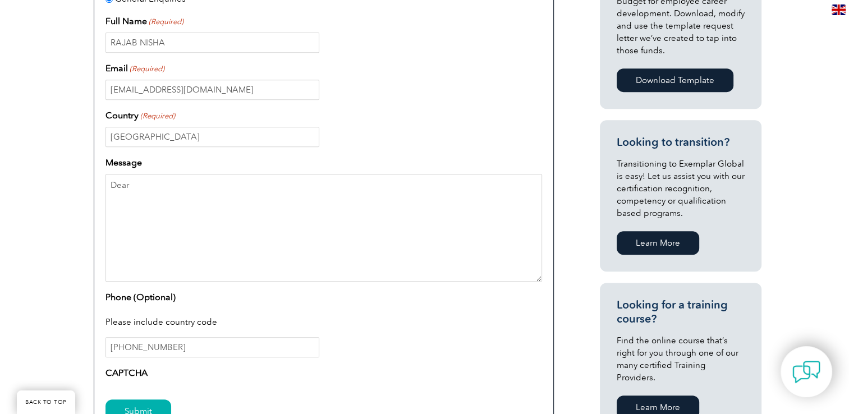
scroll to position [505, 0]
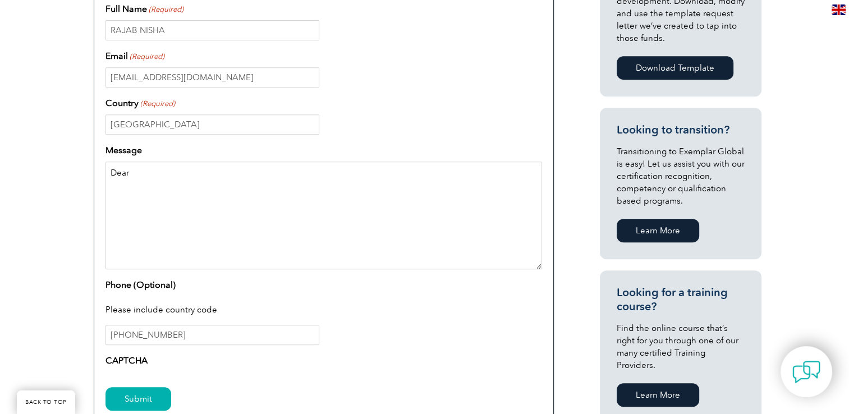
click at [173, 185] on textarea "Dear" at bounding box center [323, 216] width 436 height 108
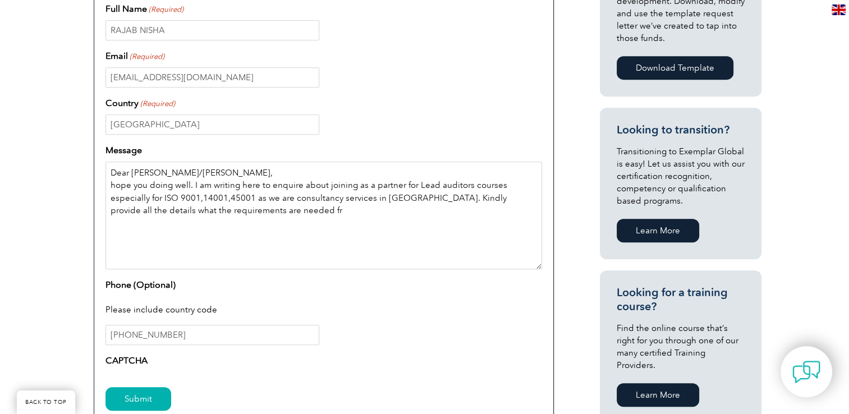
click at [278, 213] on textarea "Dear Sir/Madam, hope you doing well. I am writing here to enquire about joining…" at bounding box center [323, 216] width 436 height 108
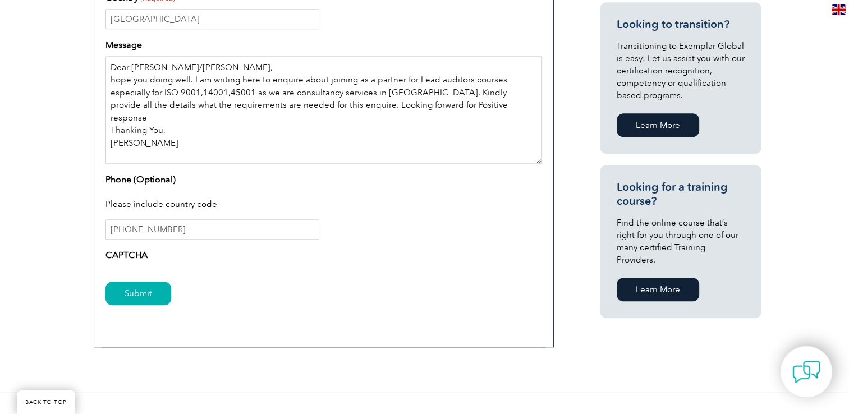
scroll to position [617, 0]
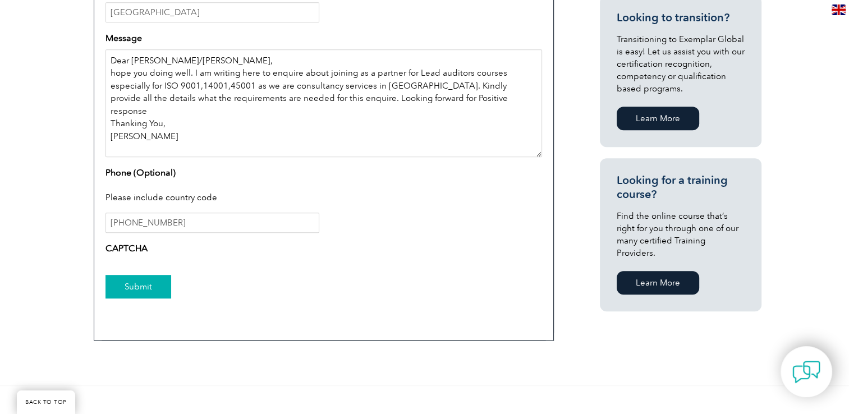
type textarea "Dear Sir/Madam, hope you doing well. I am writing here to enquire about joining…"
click at [135, 287] on input "Submit" at bounding box center [138, 287] width 66 height 24
click at [135, 286] on input "Submit" at bounding box center [138, 287] width 66 height 24
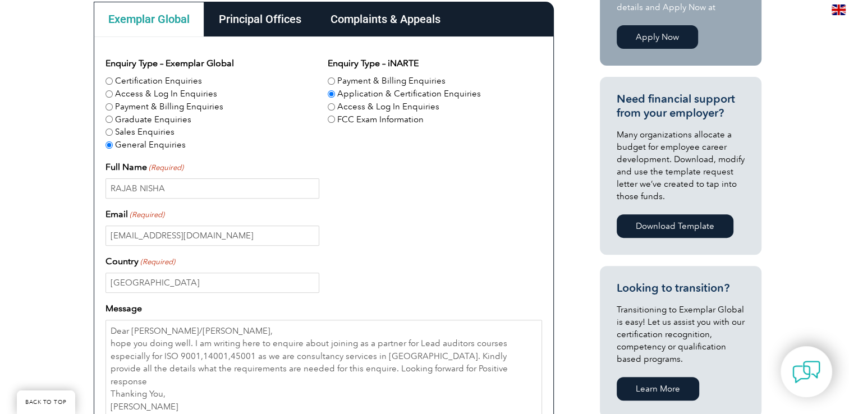
scroll to position [337, 0]
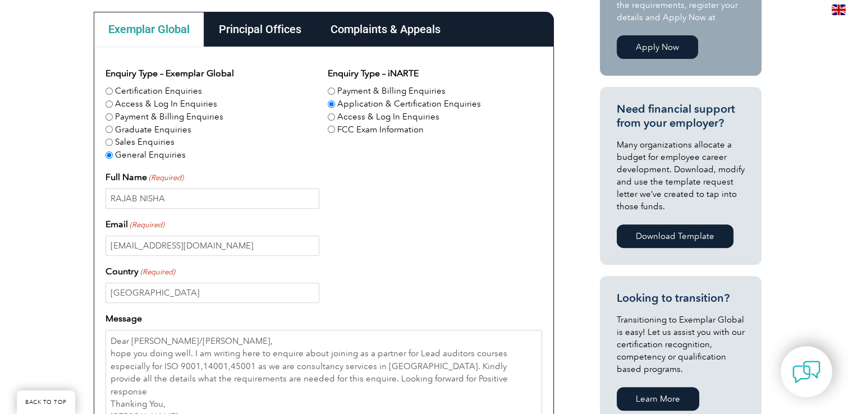
click at [331, 132] on input "FCC Exam Information" at bounding box center [331, 129] width 7 height 7
radio input "true"
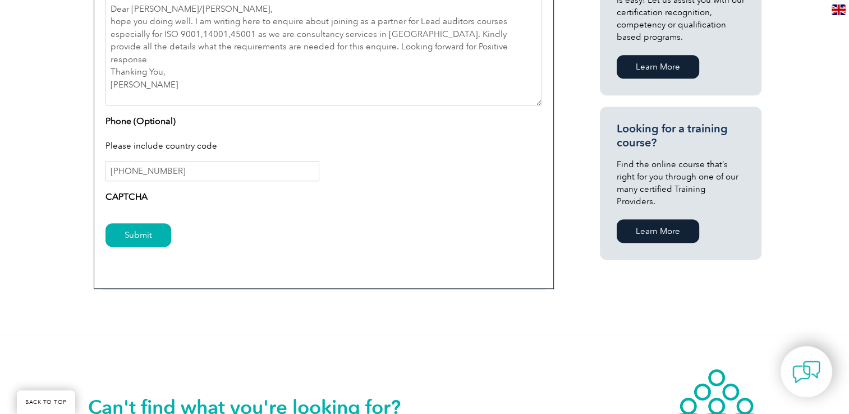
scroll to position [729, 0]
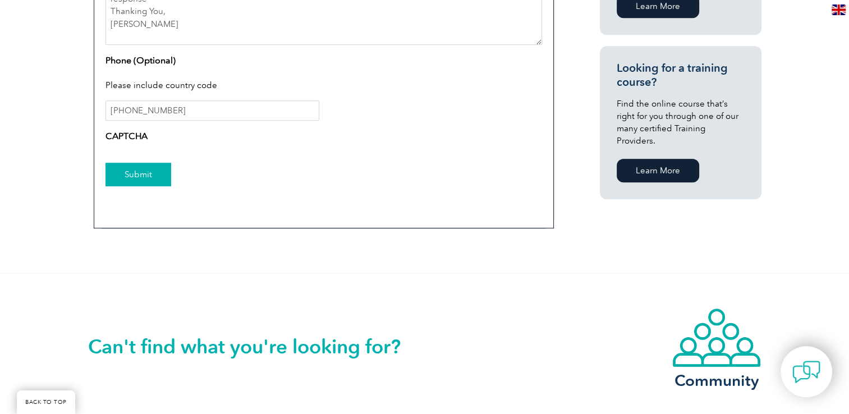
click at [135, 174] on input "Submit" at bounding box center [138, 175] width 66 height 24
click at [134, 174] on input "Submit" at bounding box center [138, 175] width 66 height 24
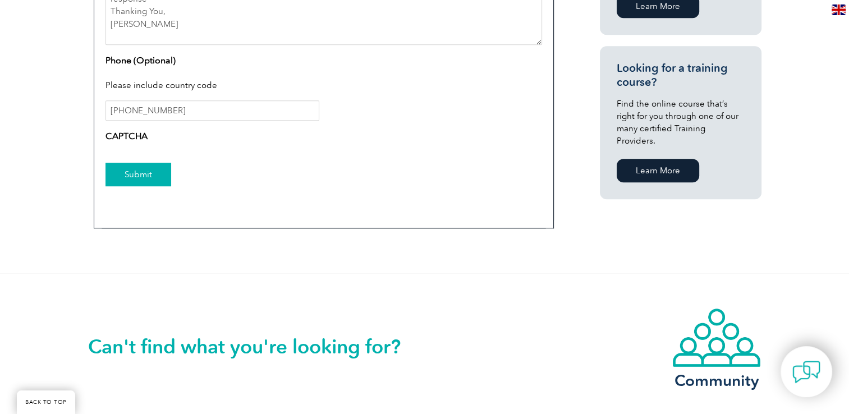
click at [134, 174] on input "Submit" at bounding box center [138, 175] width 66 height 24
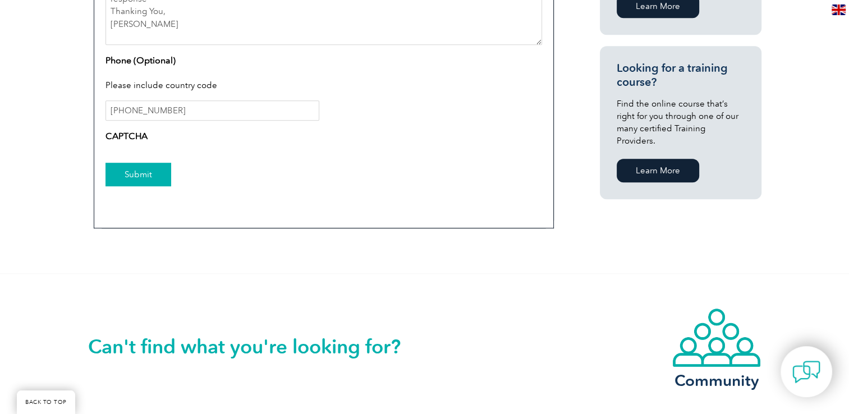
click at [134, 174] on input "Submit" at bounding box center [138, 175] width 66 height 24
click at [126, 138] on label "CAPTCHA" at bounding box center [126, 136] width 42 height 13
drag, startPoint x: 126, startPoint y: 138, endPoint x: 144, endPoint y: 140, distance: 18.0
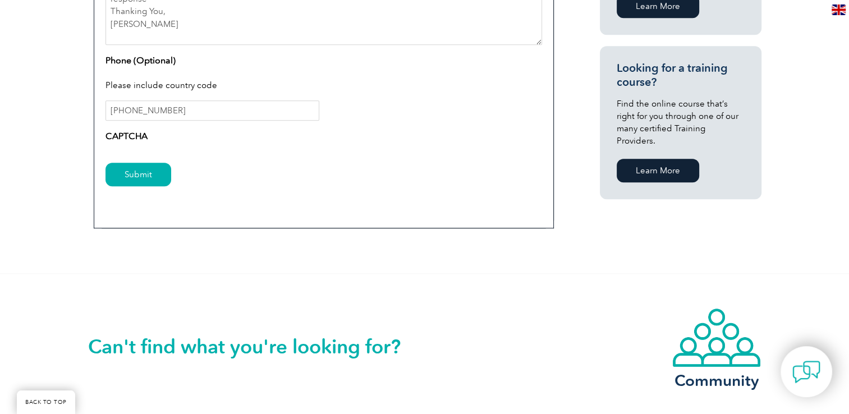
click at [146, 139] on label "CAPTCHA" at bounding box center [126, 136] width 42 height 13
click at [114, 133] on label "CAPTCHA" at bounding box center [126, 136] width 42 height 13
click at [108, 133] on label "CAPTCHA" at bounding box center [126, 136] width 42 height 13
click at [117, 154] on div "Submit" at bounding box center [323, 175] width 436 height 49
click at [157, 144] on div "CAPTCHA" at bounding box center [323, 139] width 436 height 18
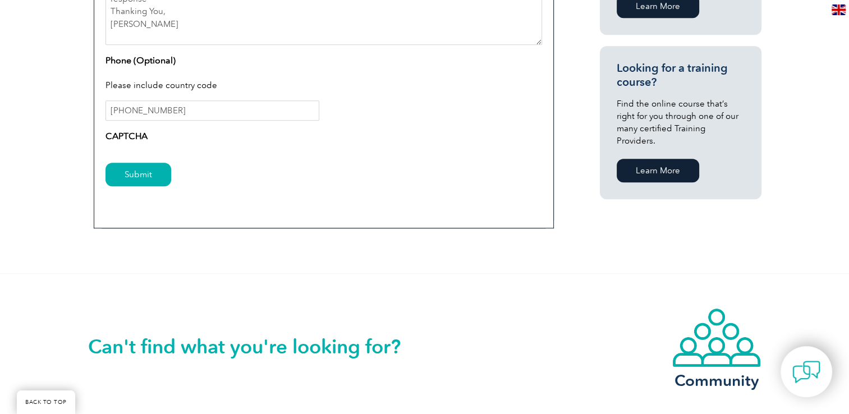
click at [155, 136] on div "CAPTCHA" at bounding box center [323, 139] width 436 height 18
drag, startPoint x: 155, startPoint y: 136, endPoint x: 132, endPoint y: 137, distance: 23.0
click at [132, 137] on label "CAPTCHA" at bounding box center [126, 136] width 42 height 13
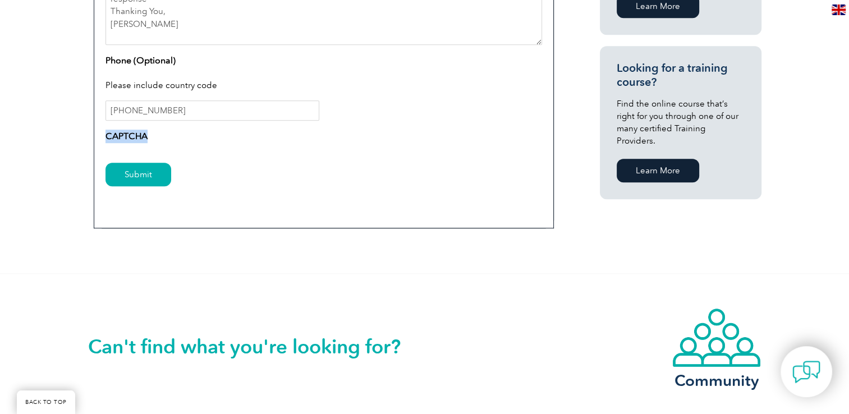
click at [245, 136] on div "CAPTCHA" at bounding box center [323, 139] width 436 height 18
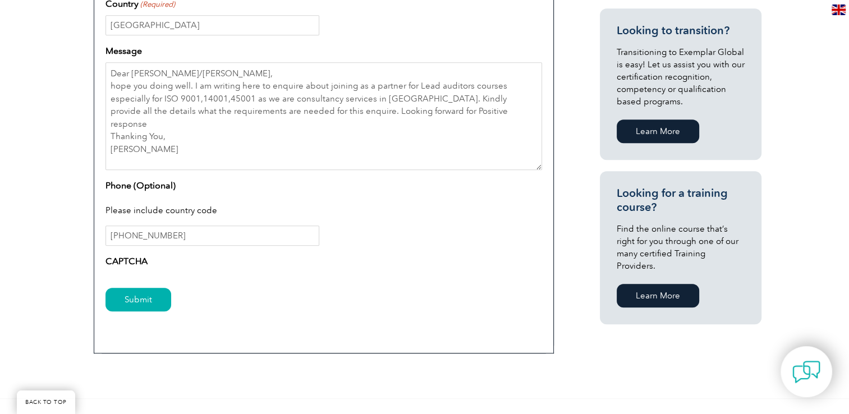
scroll to position [617, 0]
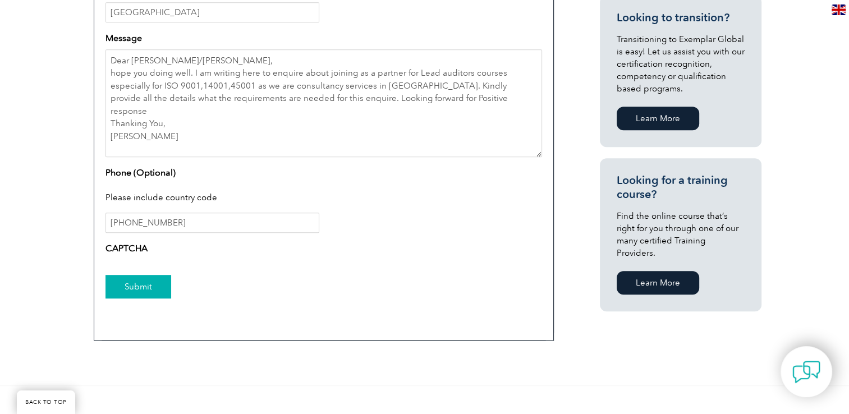
click at [127, 288] on input "Submit" at bounding box center [138, 287] width 66 height 24
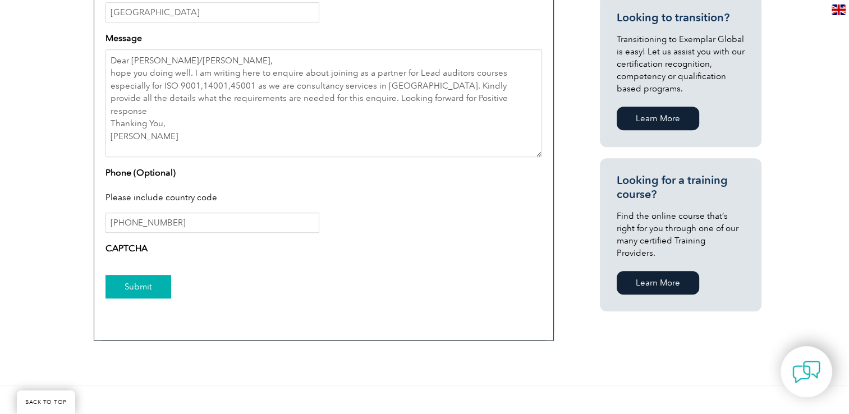
click at [127, 288] on input "Submit" at bounding box center [138, 287] width 66 height 24
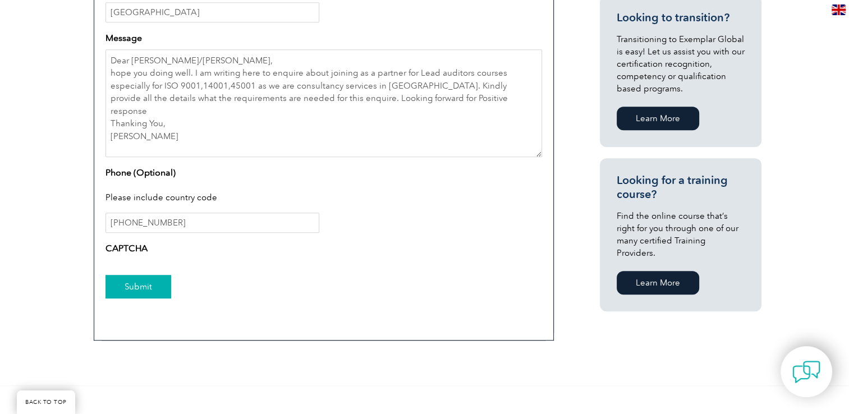
click at [135, 291] on input "Submit" at bounding box center [138, 287] width 66 height 24
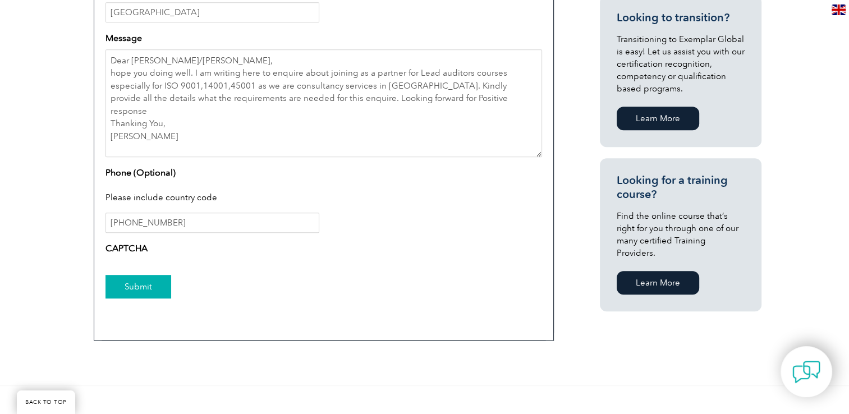
click at [135, 291] on input "Submit" at bounding box center [138, 287] width 66 height 24
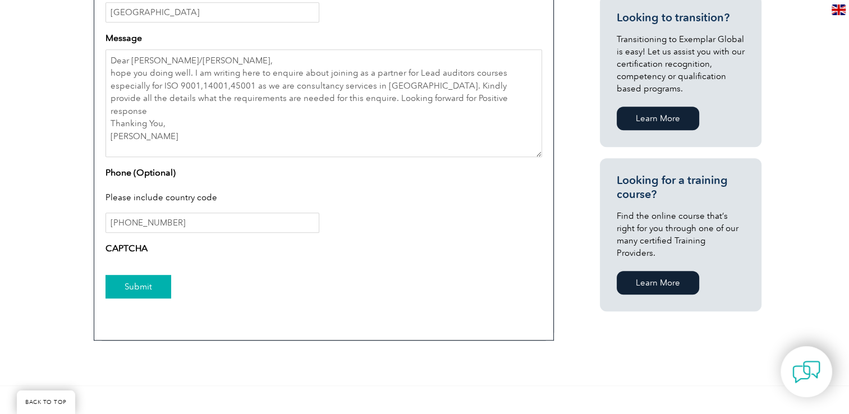
click at [137, 285] on input "Submit" at bounding box center [138, 287] width 66 height 24
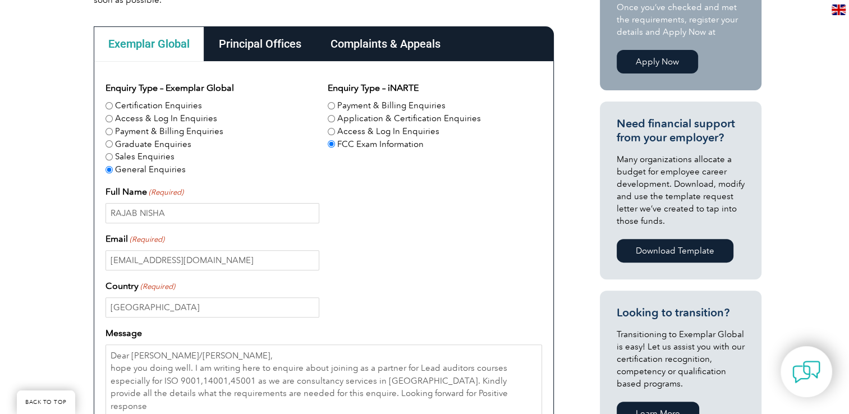
scroll to position [280, 0]
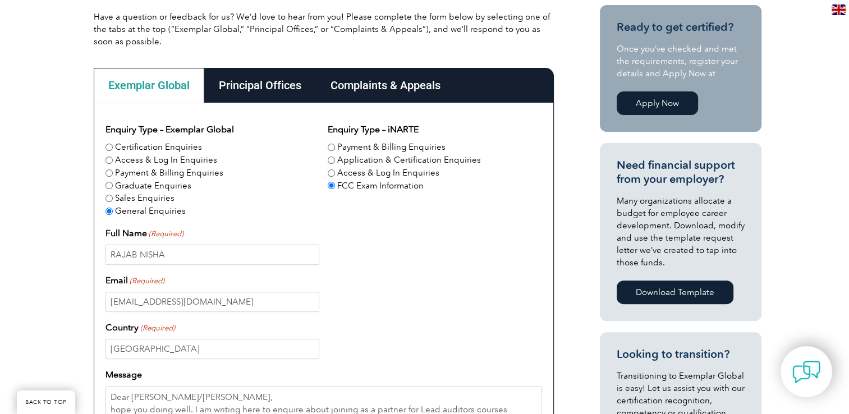
click at [315, 205] on div "General Enquiries" at bounding box center [212, 211] width 214 height 13
click at [298, 205] on div "General Enquiries" at bounding box center [212, 211] width 214 height 13
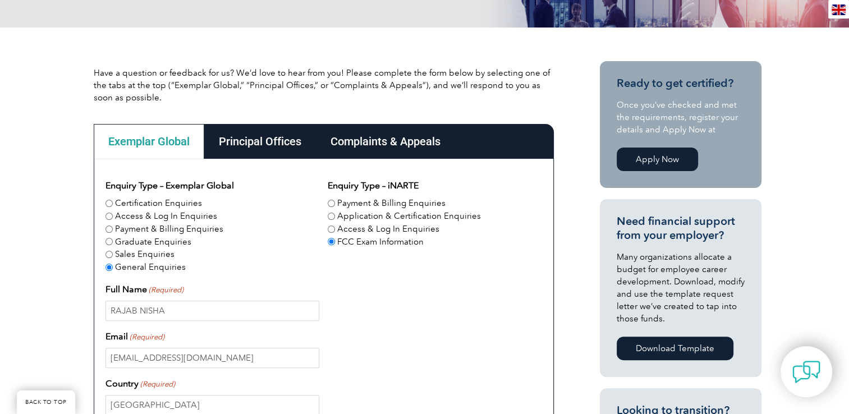
click at [162, 139] on div "Exemplar Global" at bounding box center [149, 141] width 110 height 35
click at [262, 148] on div "Principal Offices" at bounding box center [260, 141] width 112 height 35
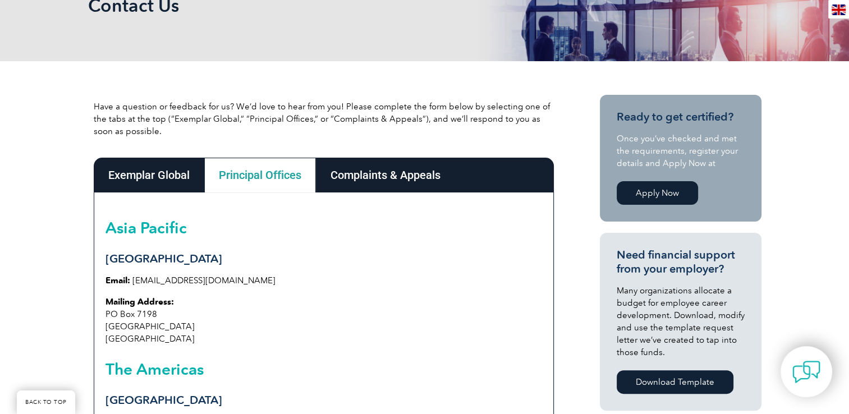
scroll to position [168, 0]
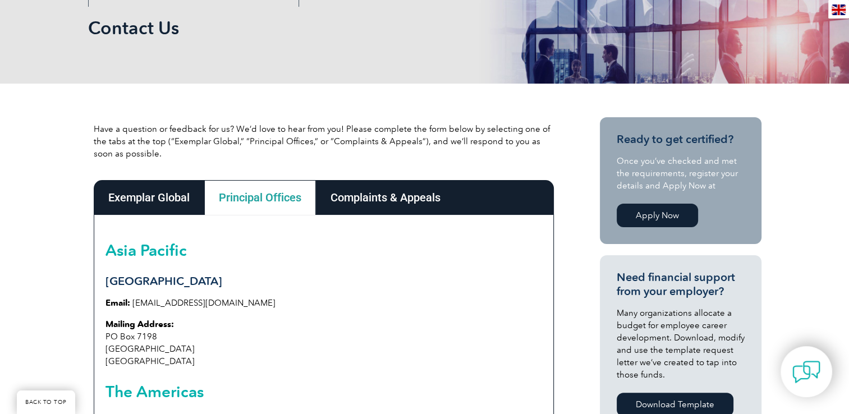
click at [163, 202] on div "Exemplar Global" at bounding box center [149, 197] width 110 height 35
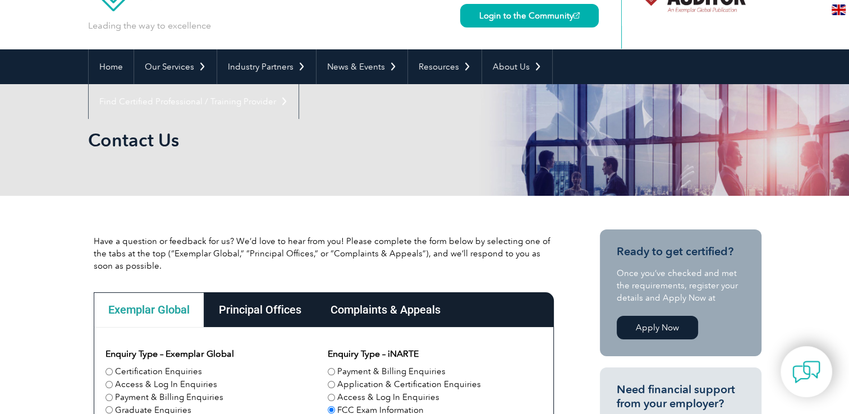
scroll to position [0, 0]
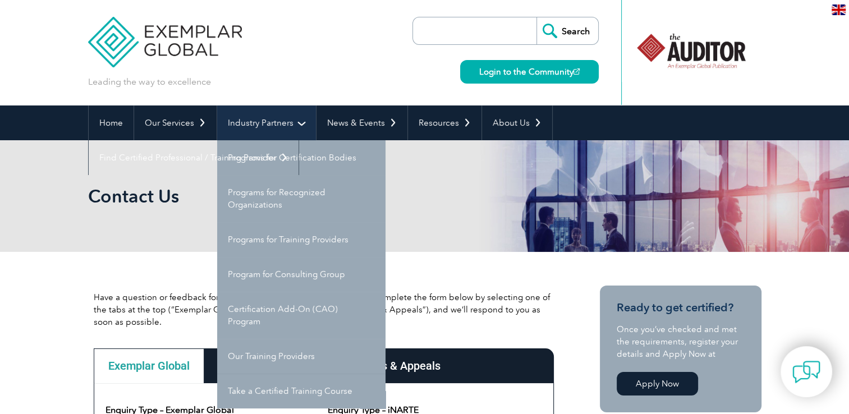
click at [240, 115] on link "Industry Partners" at bounding box center [266, 122] width 99 height 35
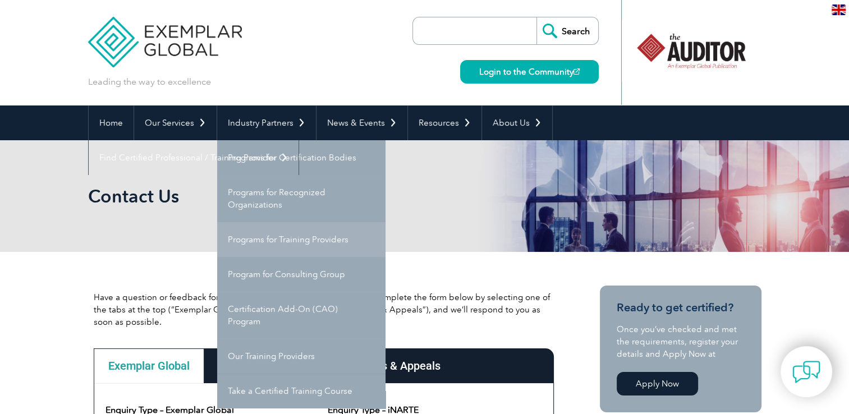
click at [282, 238] on link "Programs for Training Providers" at bounding box center [301, 239] width 168 height 35
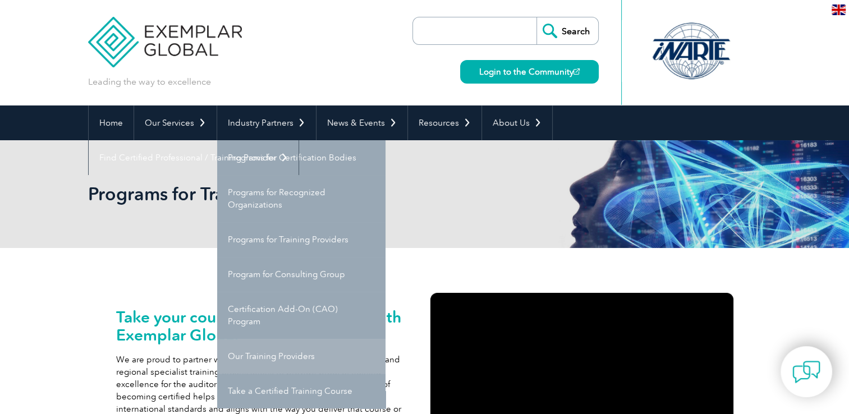
click at [301, 352] on link "Our Training Providers" at bounding box center [301, 356] width 168 height 35
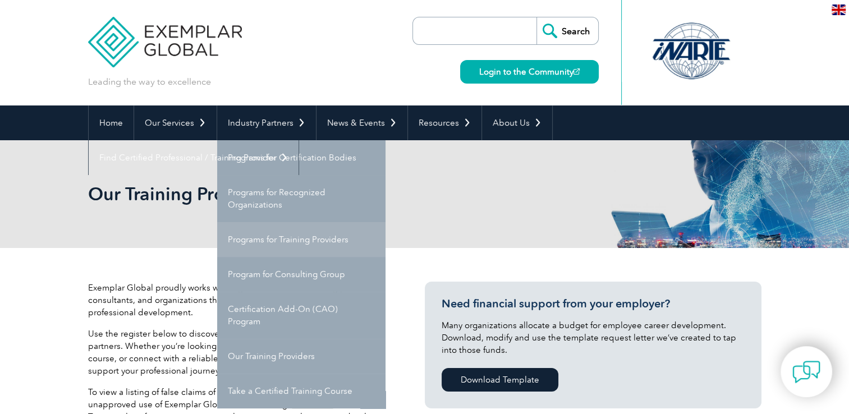
click at [306, 240] on link "Programs for Training Providers" at bounding box center [301, 239] width 168 height 35
